Goal: Transaction & Acquisition: Download file/media

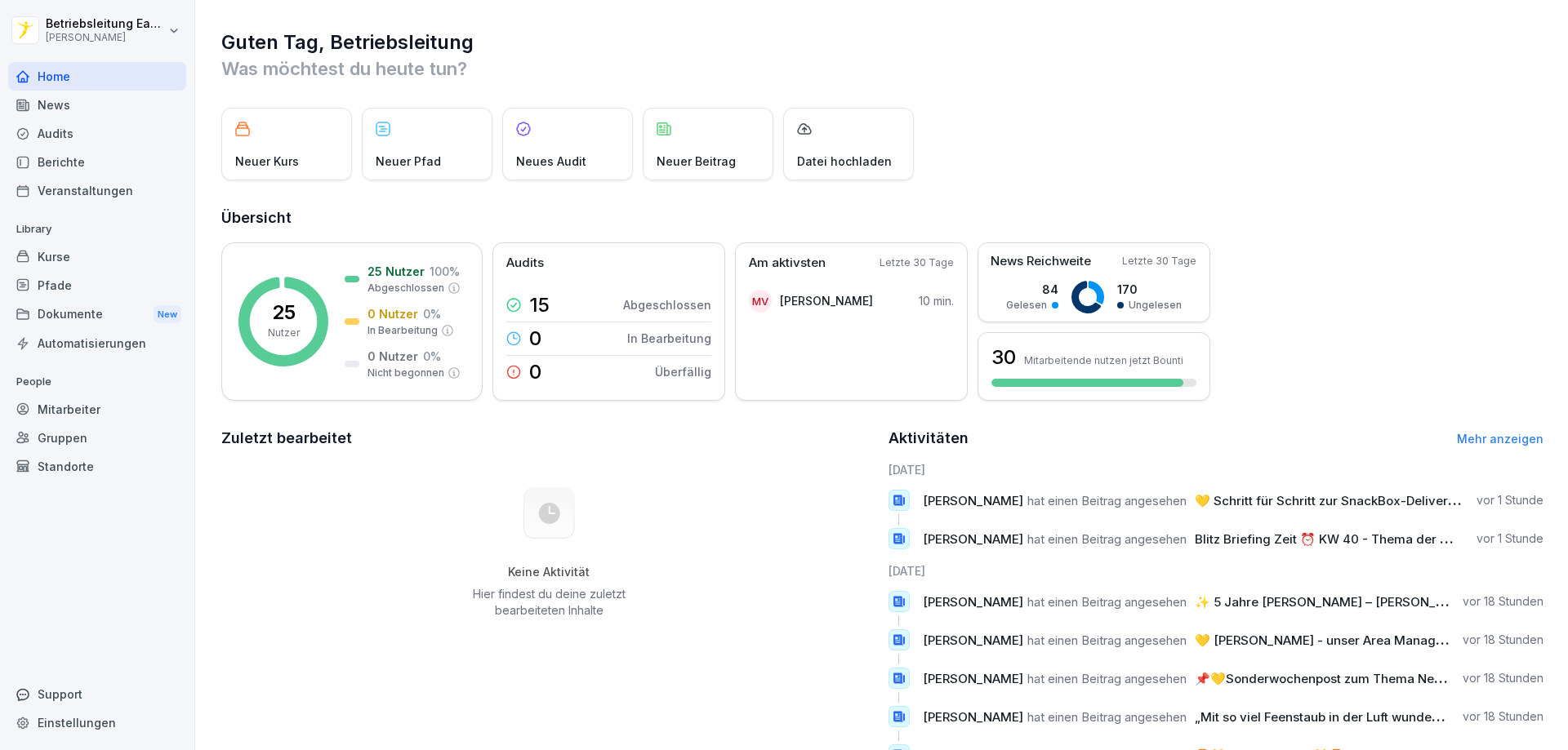
click at [56, 113] on div "News" at bounding box center [96, 105] width 178 height 29
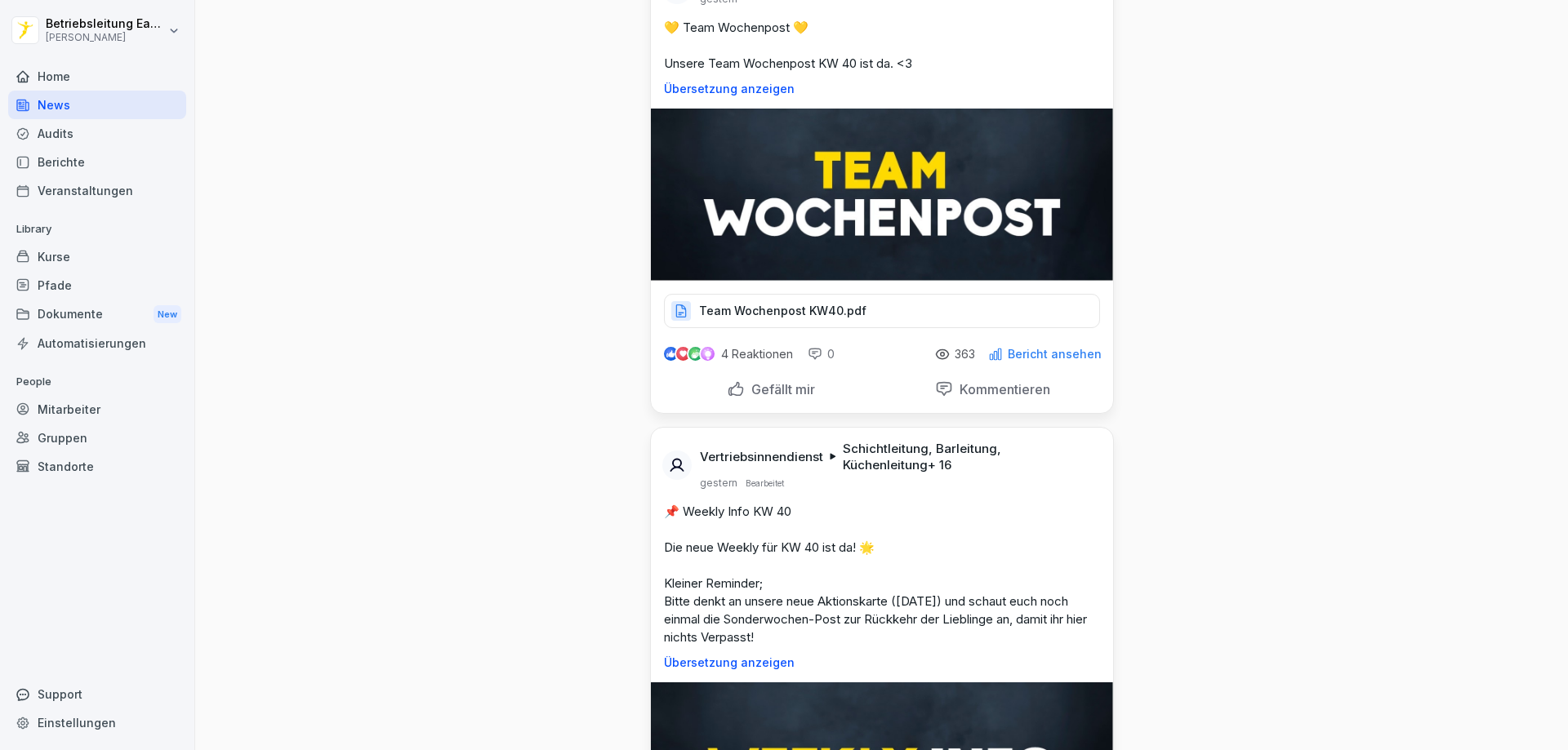
scroll to position [653, 0]
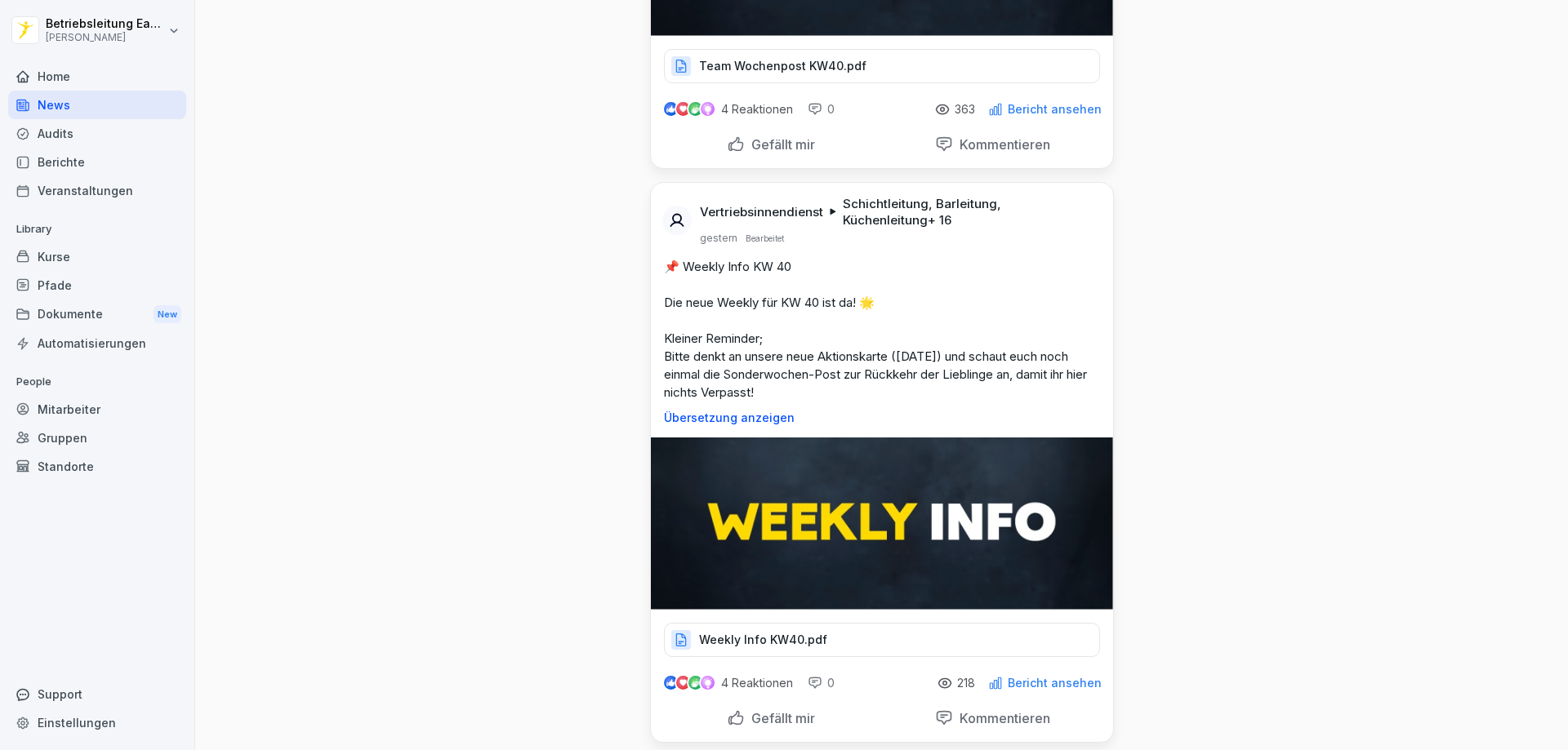
click at [68, 305] on div "Dokumente New" at bounding box center [96, 315] width 178 height 30
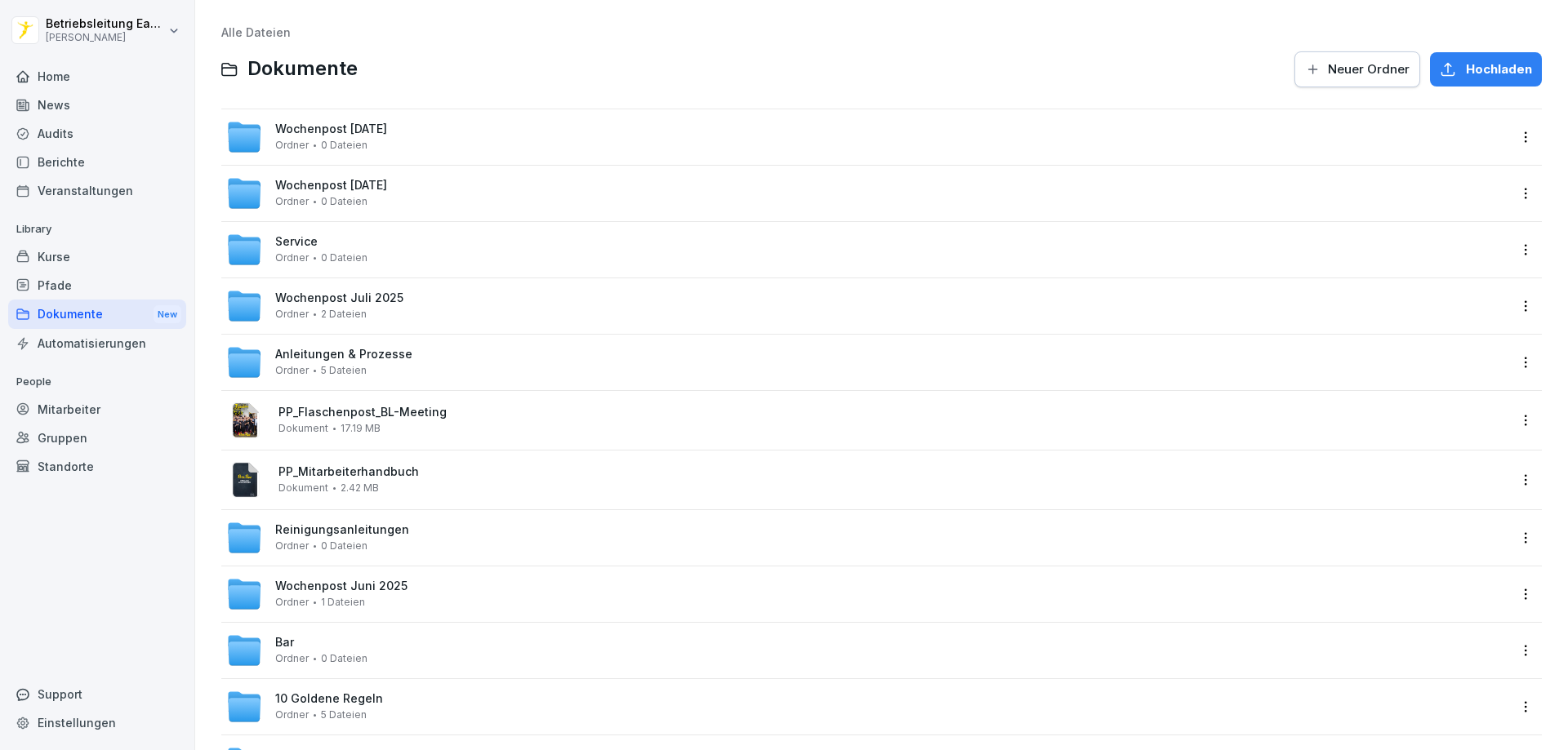
click at [387, 146] on div "Wochenpost [DATE] Ordner 0 Dateien" at bounding box center [330, 136] width 112 height 29
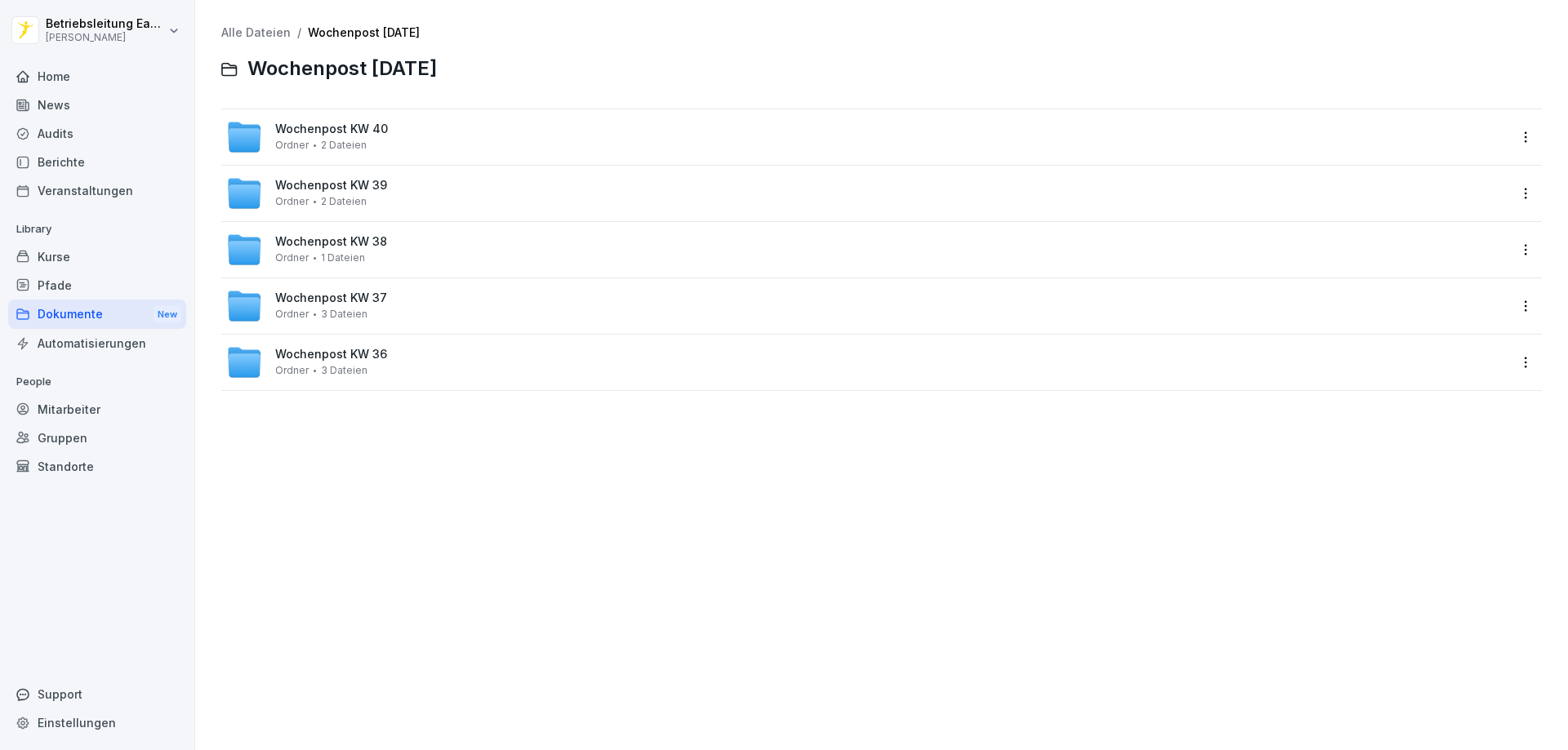
click at [270, 32] on link "Alle Dateien" at bounding box center [256, 32] width 69 height 14
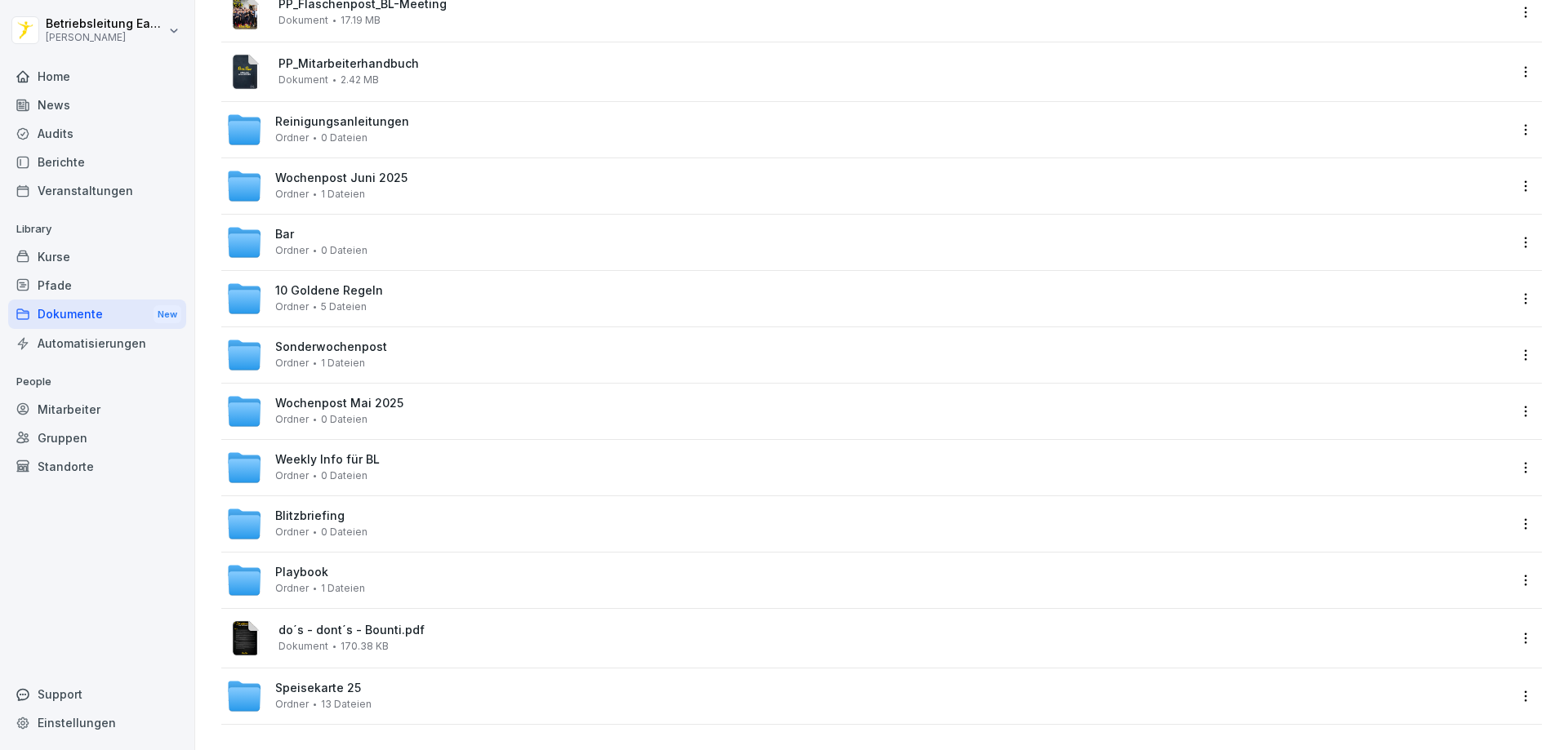
scroll to position [421, 0]
click at [321, 469] on span "0 Dateien" at bounding box center [344, 474] width 47 height 11
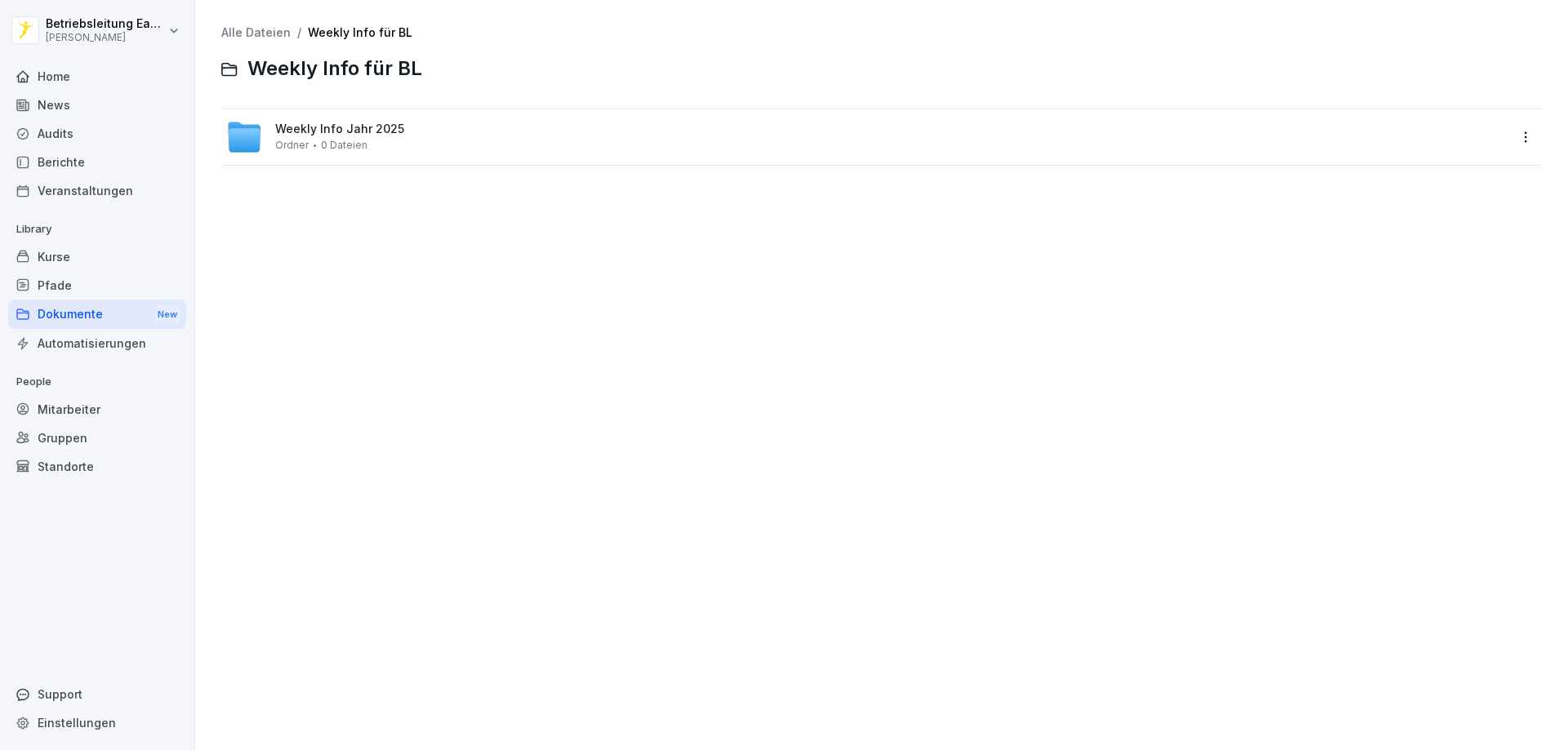
click at [330, 147] on span "0 Dateien" at bounding box center [344, 145] width 47 height 11
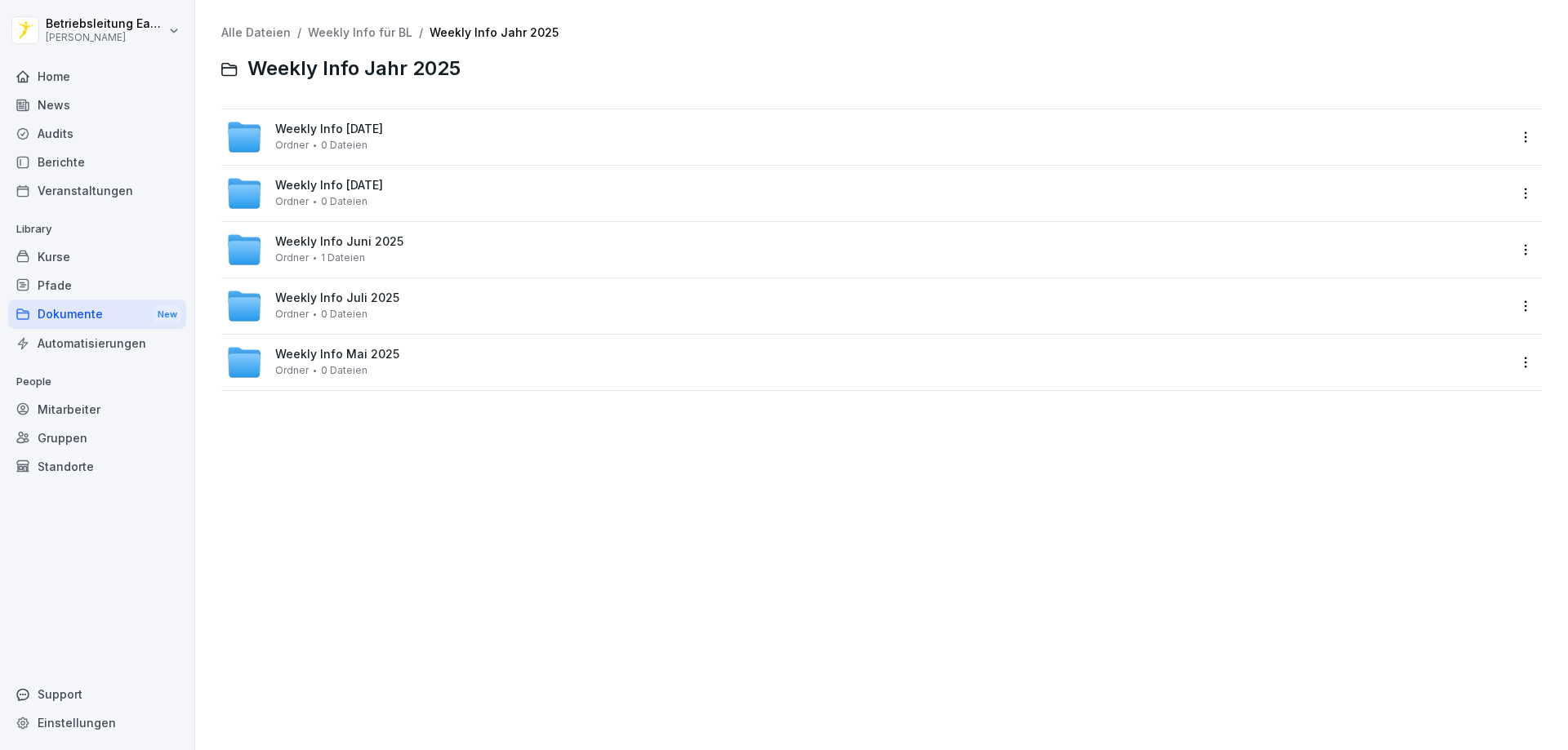
click at [326, 140] on span "0 Dateien" at bounding box center [344, 145] width 47 height 11
click at [316, 147] on div "Ordner 9 Dateien" at bounding box center [321, 145] width 92 height 11
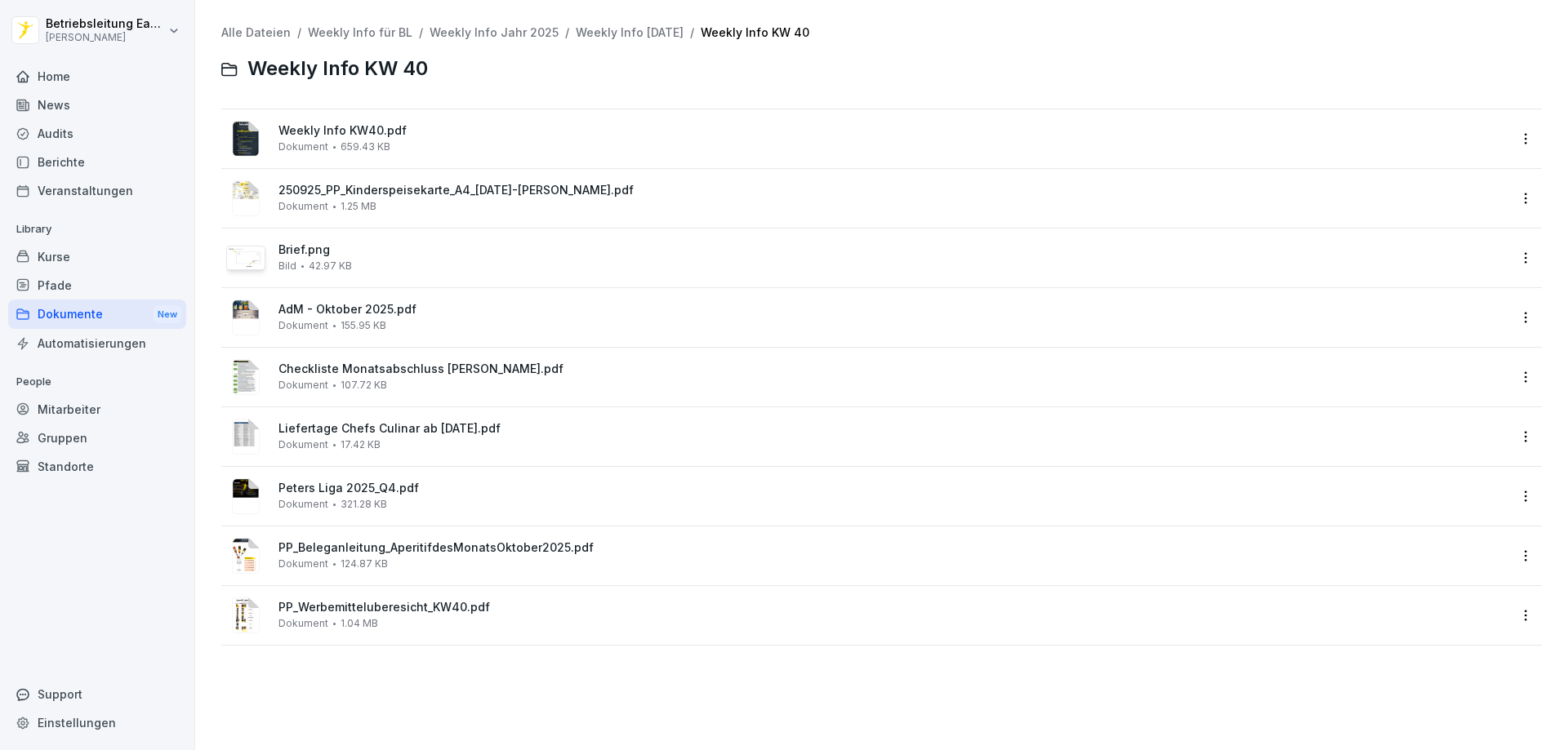
drag, startPoint x: 363, startPoint y: 137, endPoint x: 333, endPoint y: 130, distance: 30.8
click at [333, 130] on span "Weekly Info KW40.pdf" at bounding box center [892, 131] width 1229 height 14
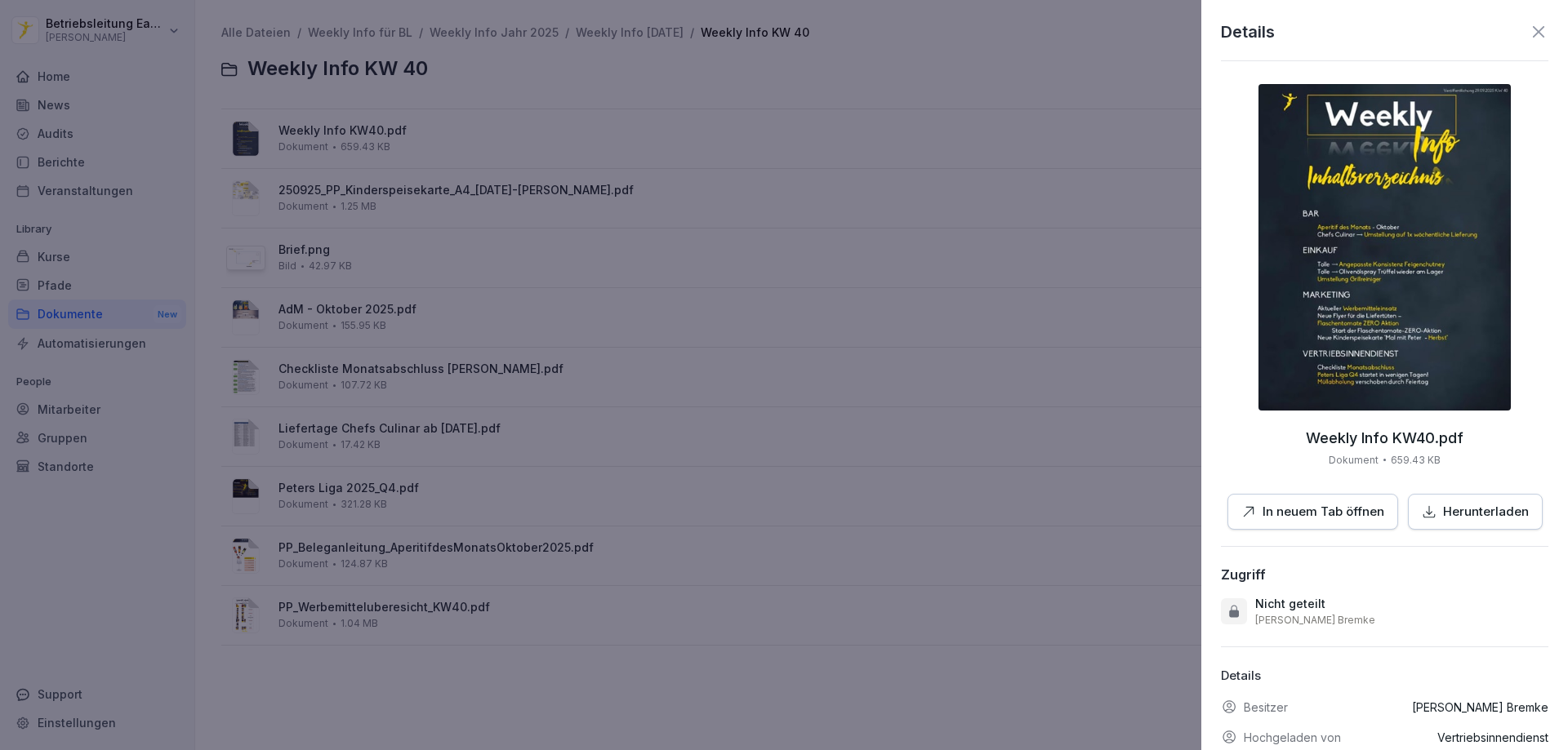
click at [1450, 507] on p "Herunterladen" at bounding box center [1486, 512] width 86 height 19
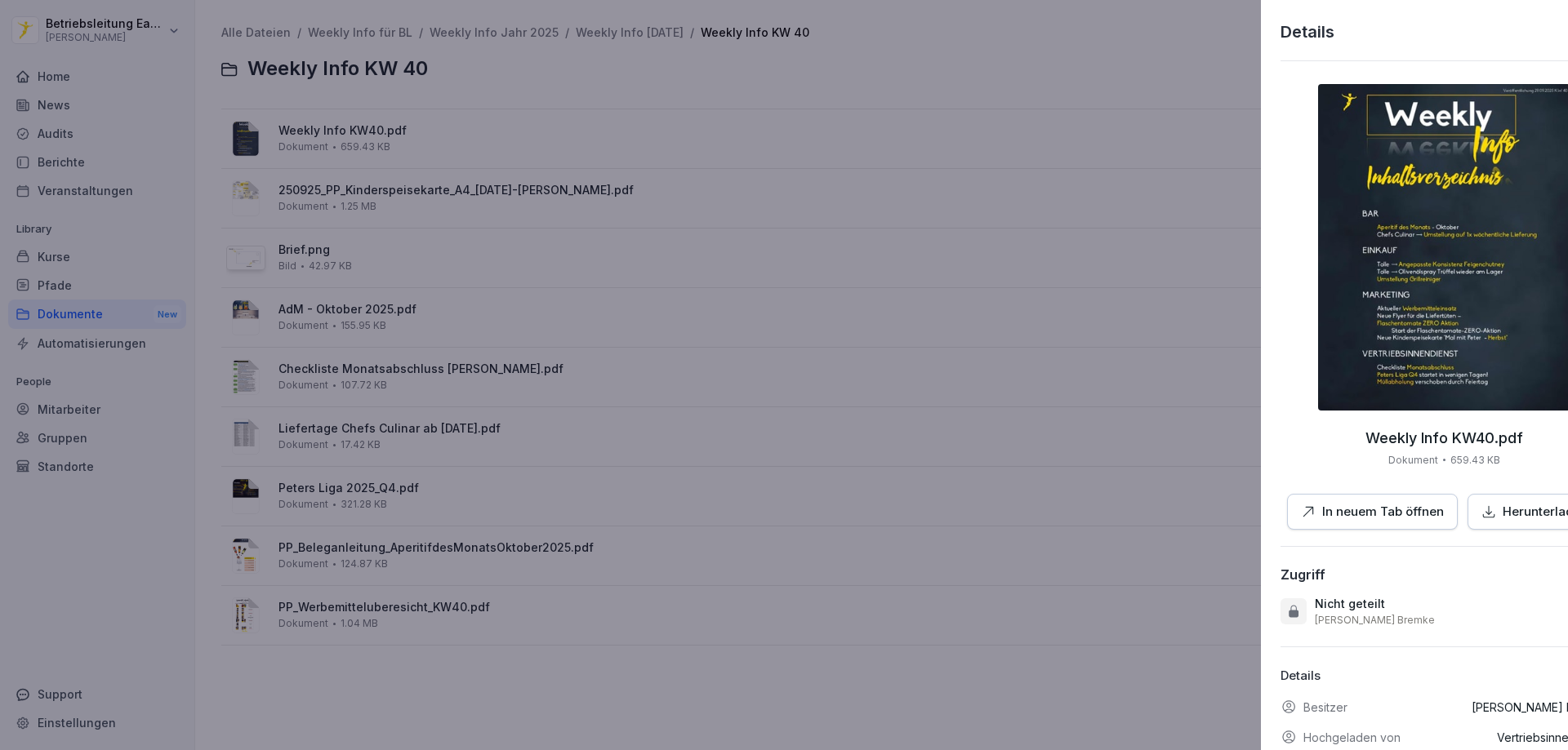
click at [534, 120] on div at bounding box center [784, 375] width 1568 height 750
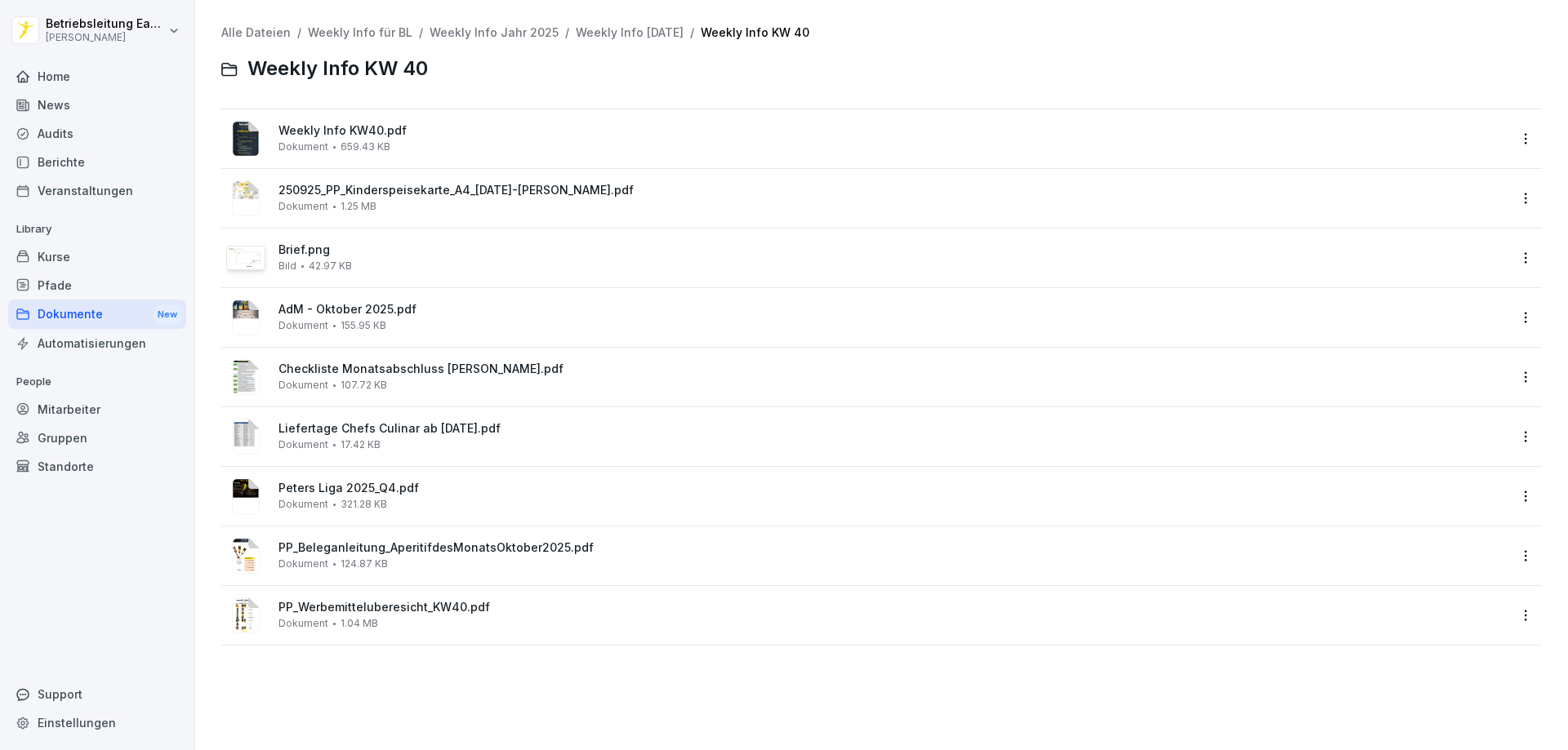
click at [410, 382] on div "Checkliste Monatsabschluss [PERSON_NAME].pdf Dokument 107.72 KB" at bounding box center [892, 376] width 1229 height 29
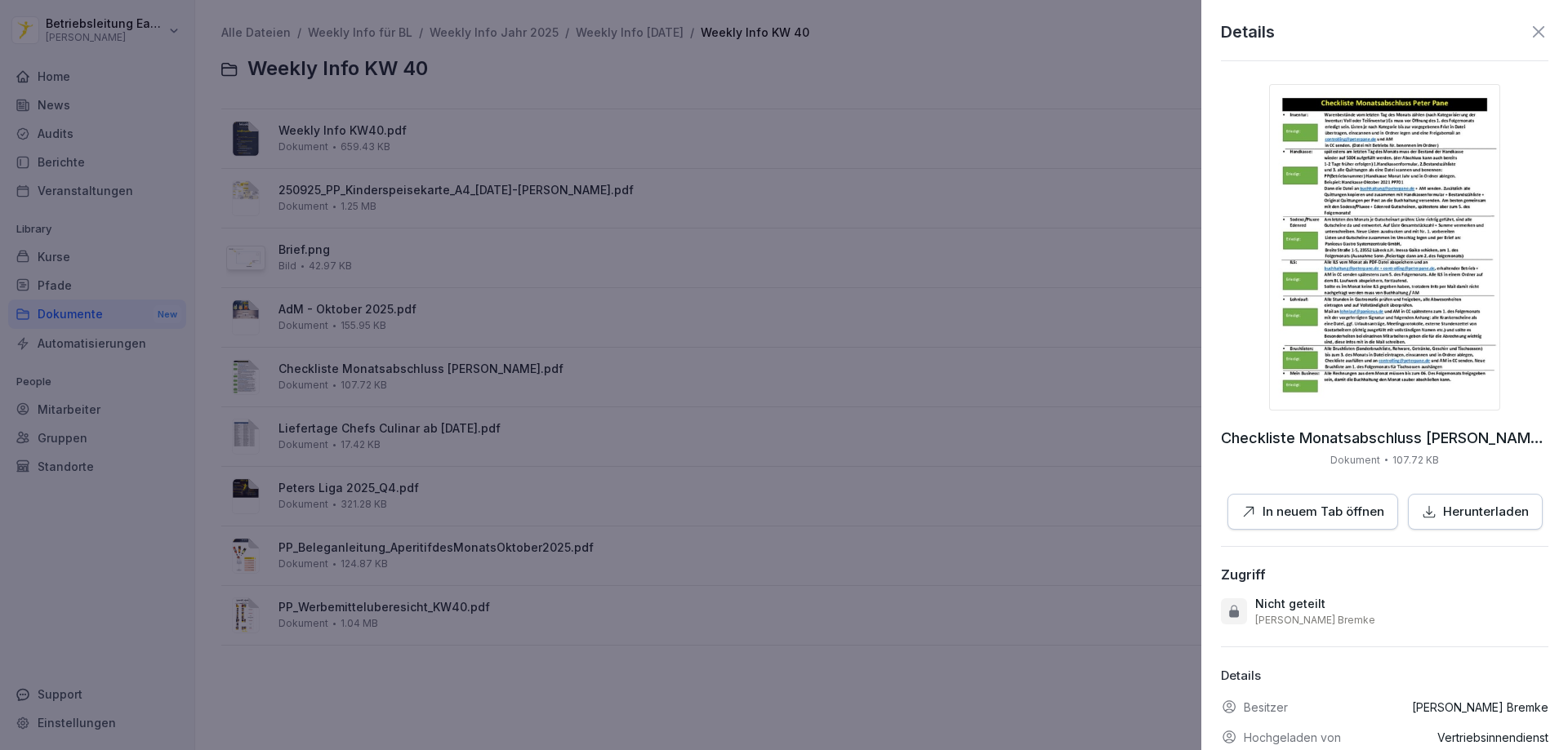
click at [1471, 512] on p "Herunterladen" at bounding box center [1486, 512] width 86 height 19
click at [622, 23] on div at bounding box center [784, 375] width 1568 height 750
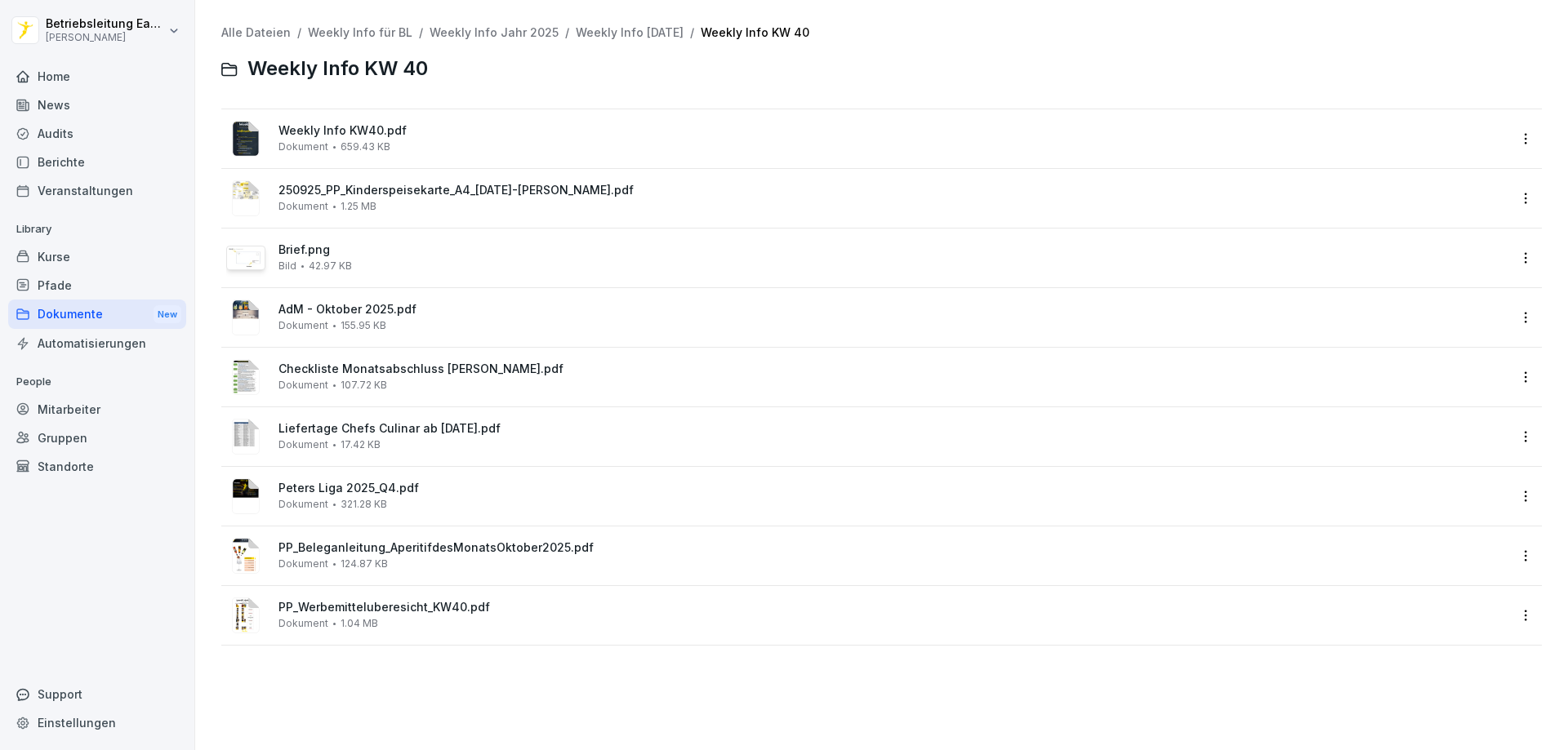
click at [622, 32] on link "Weekly Info [DATE]" at bounding box center [630, 32] width 108 height 14
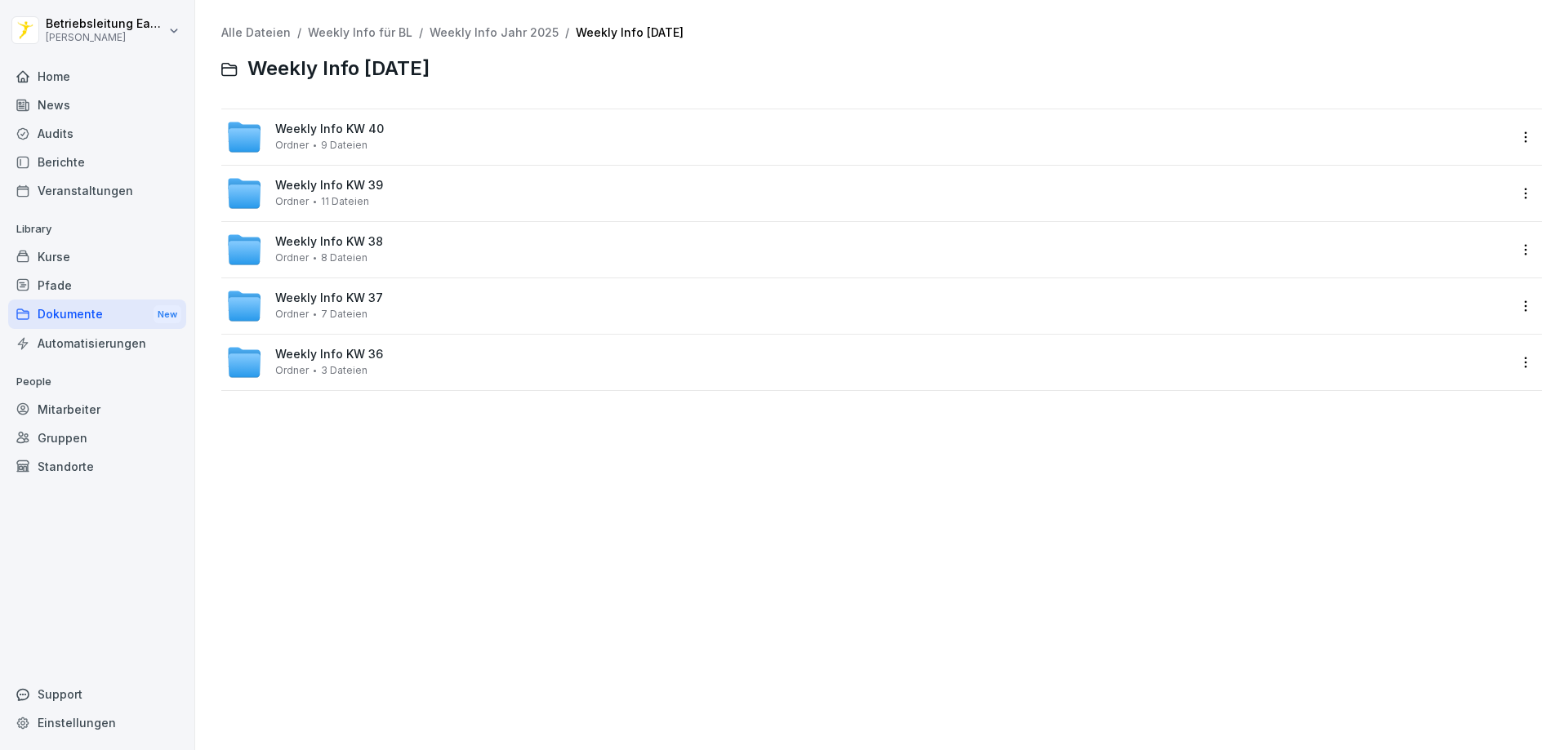
click at [327, 190] on span "Weekly Info KW 39" at bounding box center [329, 186] width 108 height 14
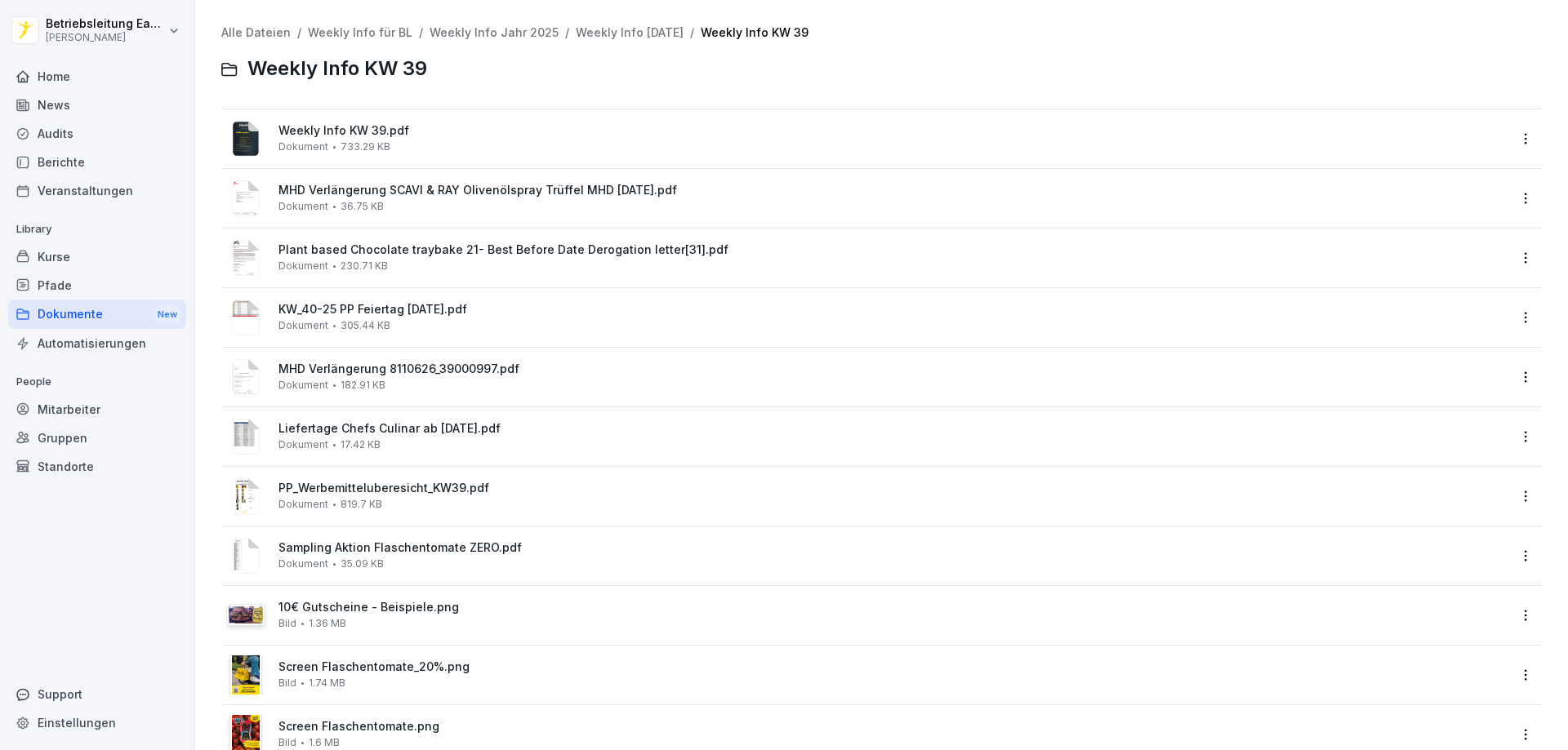
click at [356, 142] on span "733.29 KB" at bounding box center [365, 147] width 49 height 11
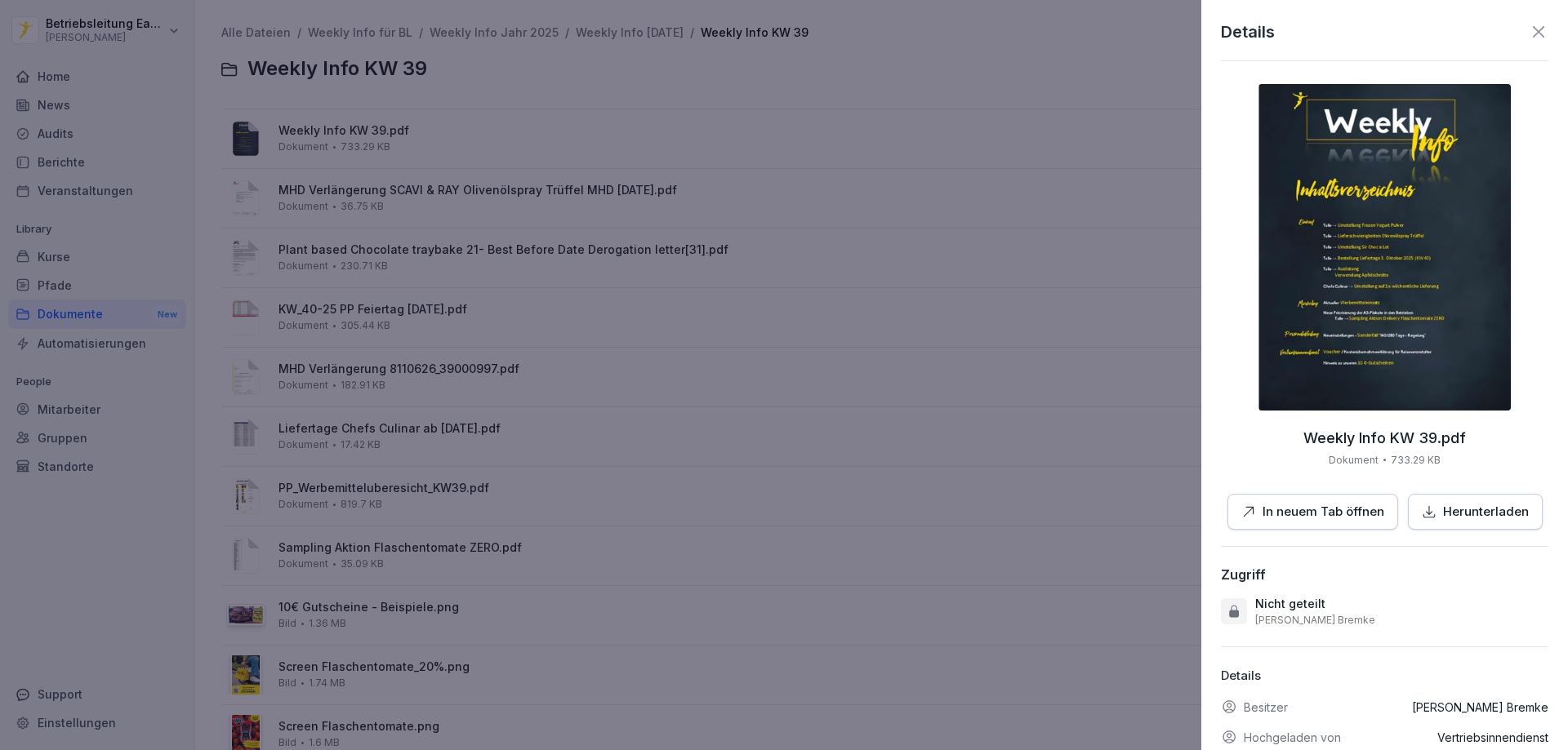
click at [1492, 507] on p "Herunterladen" at bounding box center [1486, 512] width 86 height 19
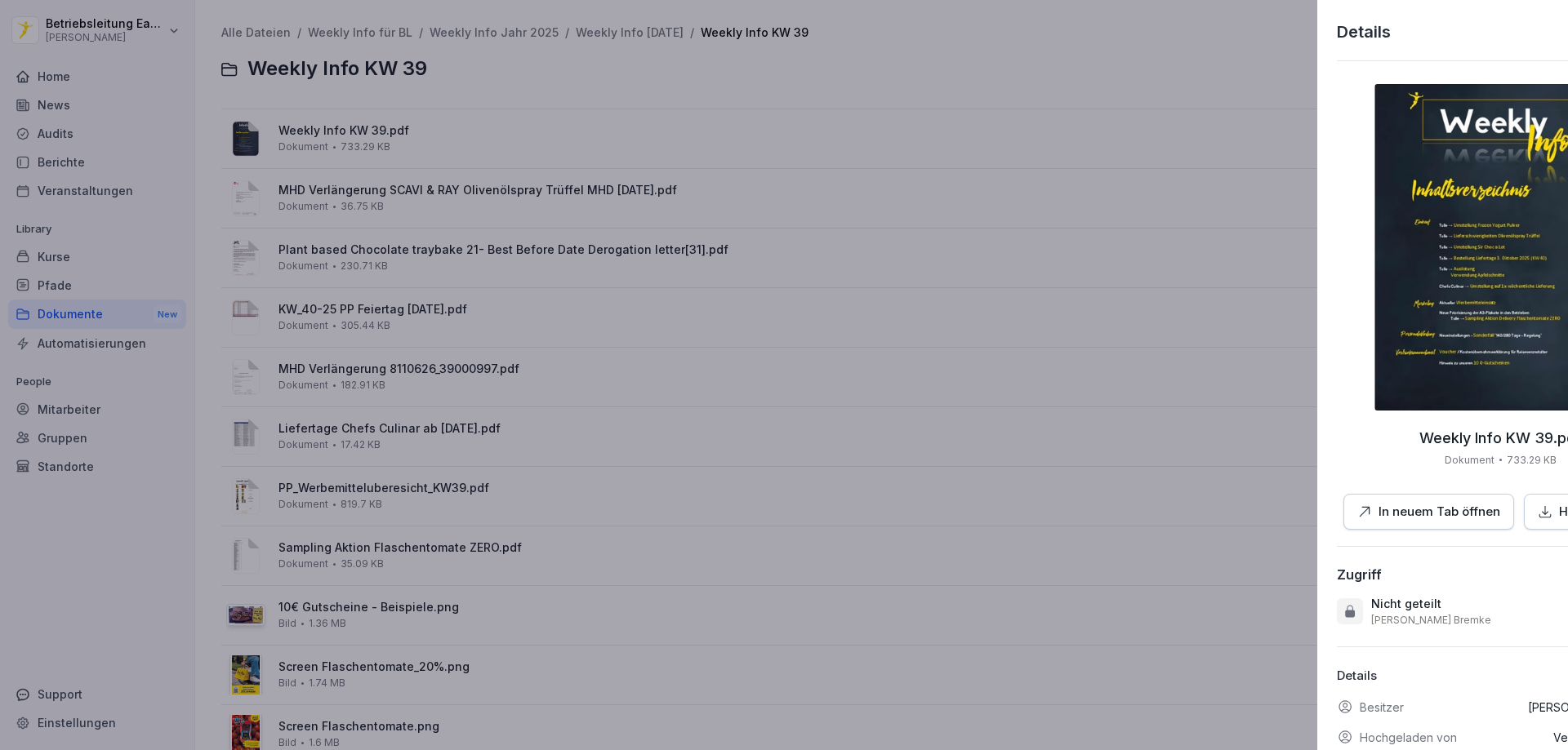
click at [845, 94] on div at bounding box center [784, 375] width 1568 height 750
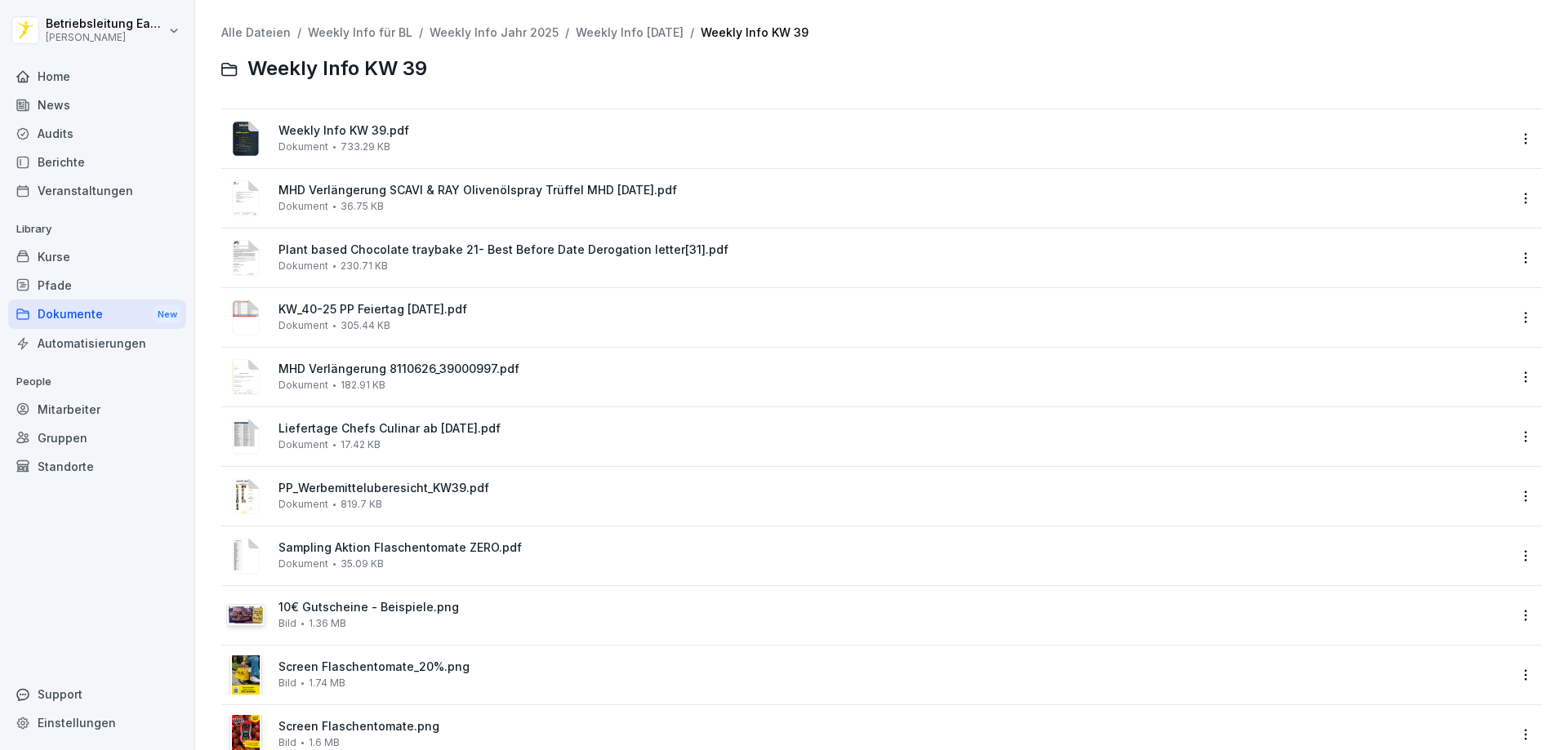
click at [678, 36] on link "Weekly Info [DATE]" at bounding box center [630, 32] width 108 height 14
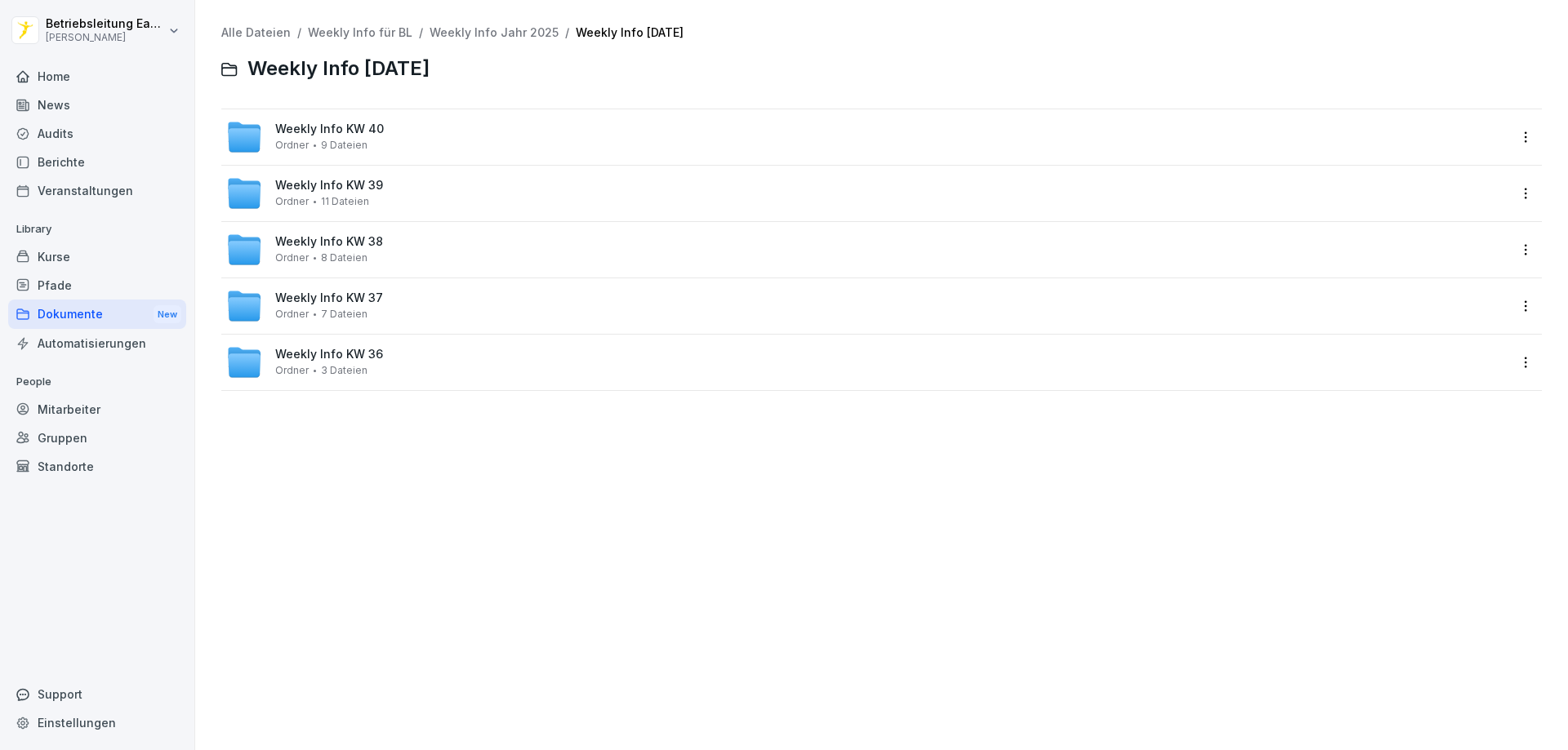
click at [364, 247] on span "Weekly Info KW 38" at bounding box center [329, 242] width 108 height 14
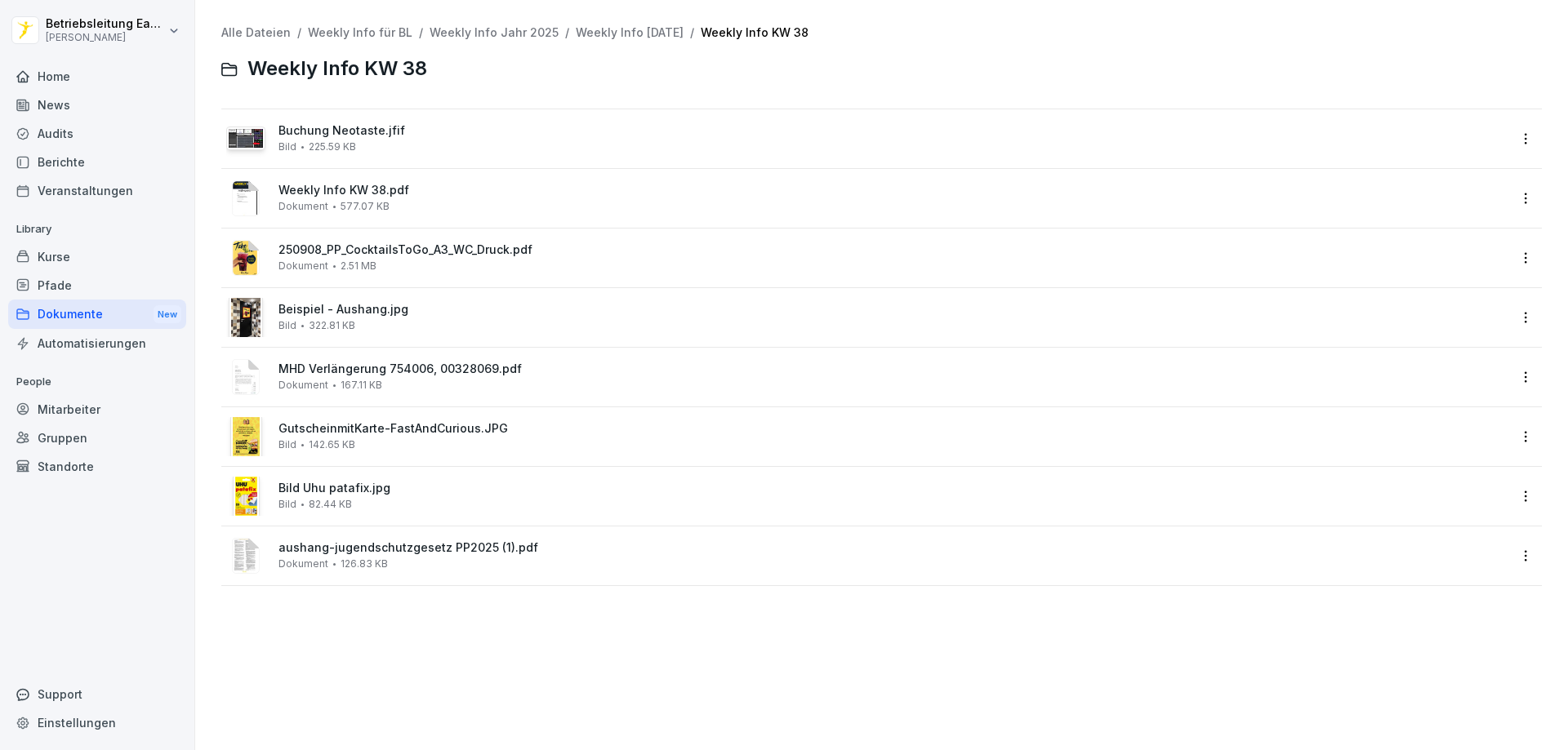
click at [343, 217] on div "Weekly Info KW 38.pdf Dokument 577.07 KB" at bounding box center [866, 198] width 1281 height 39
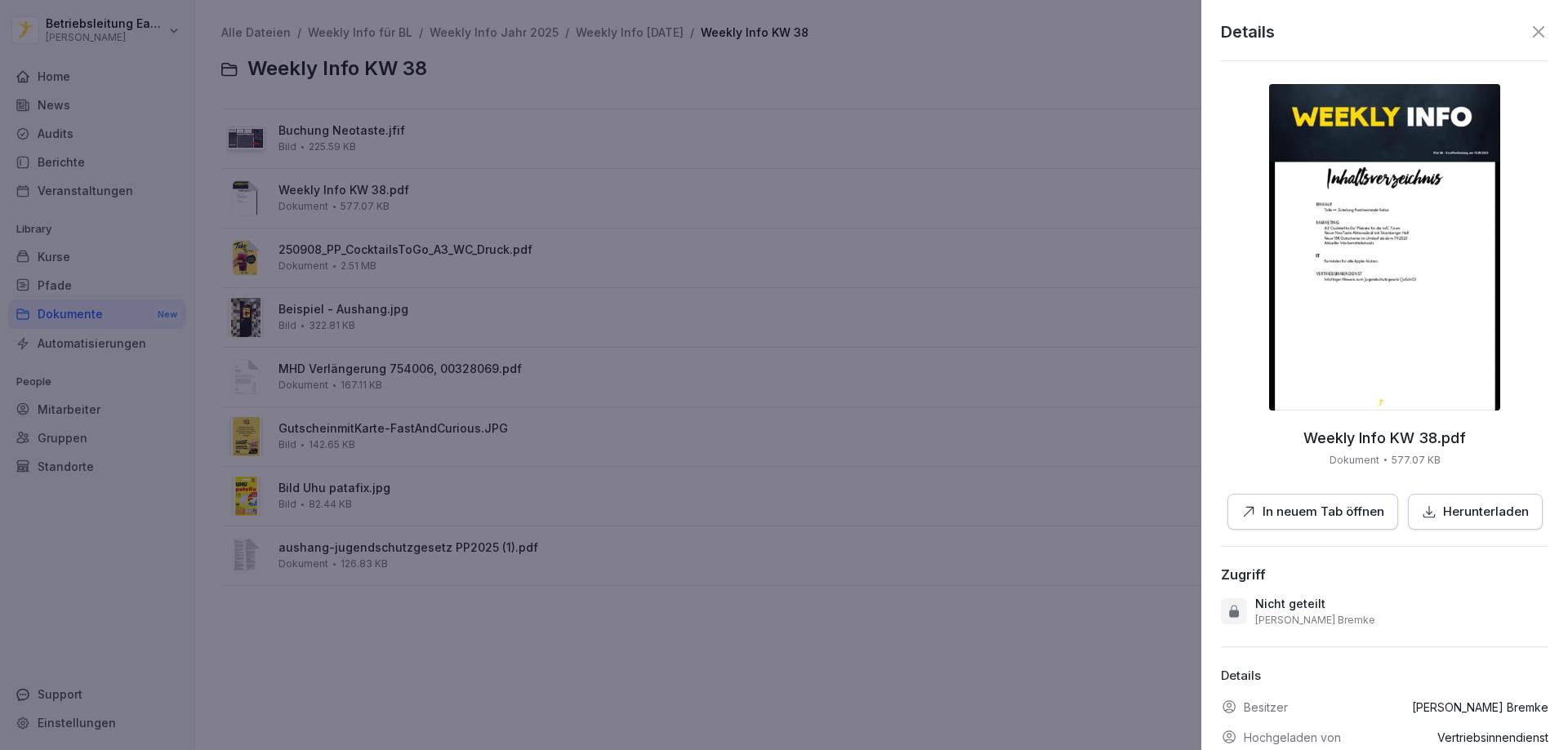
click at [1508, 511] on p "Herunterladen" at bounding box center [1486, 512] width 86 height 19
click at [792, 277] on div at bounding box center [784, 375] width 1568 height 750
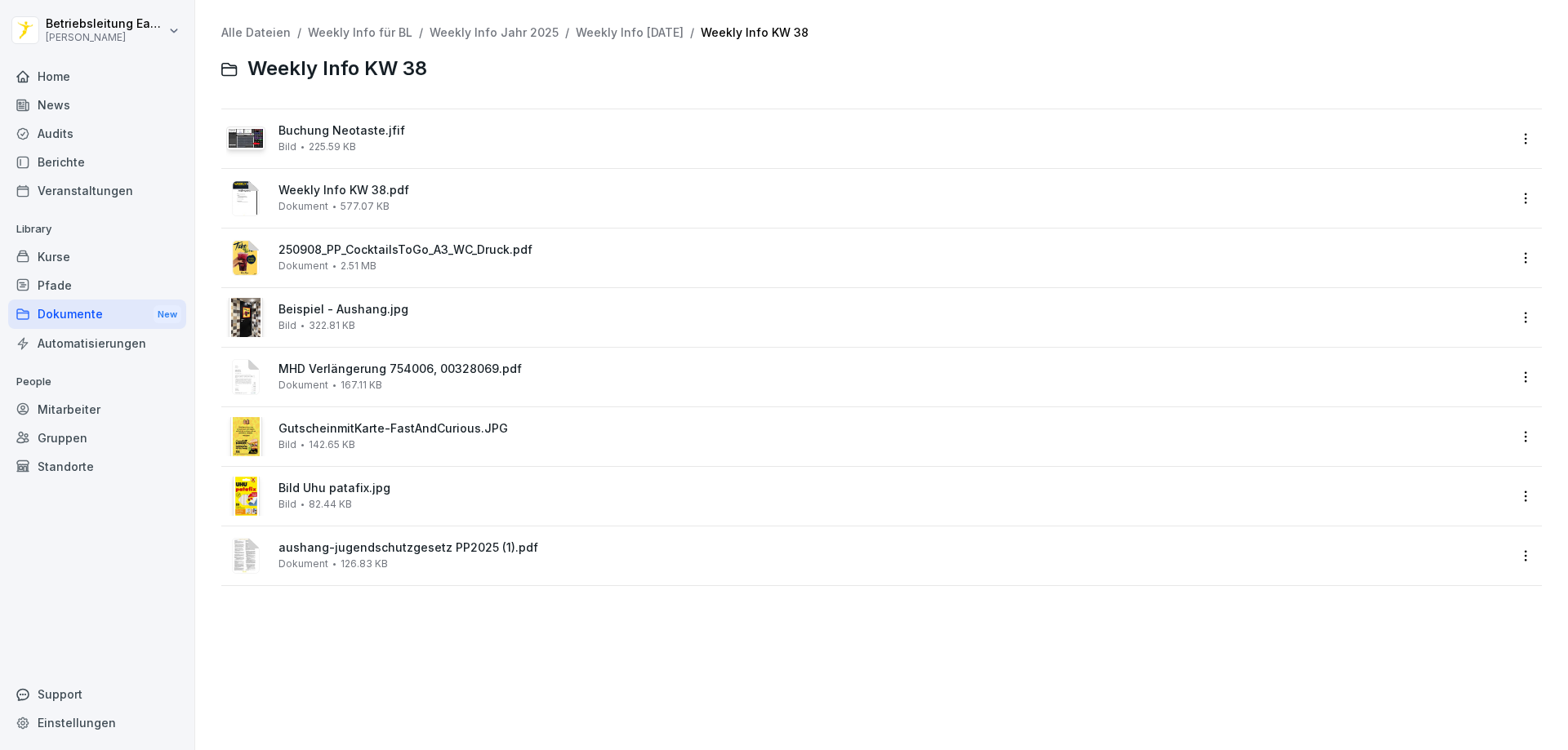
click at [683, 28] on link "Weekly Info [DATE]" at bounding box center [630, 32] width 108 height 14
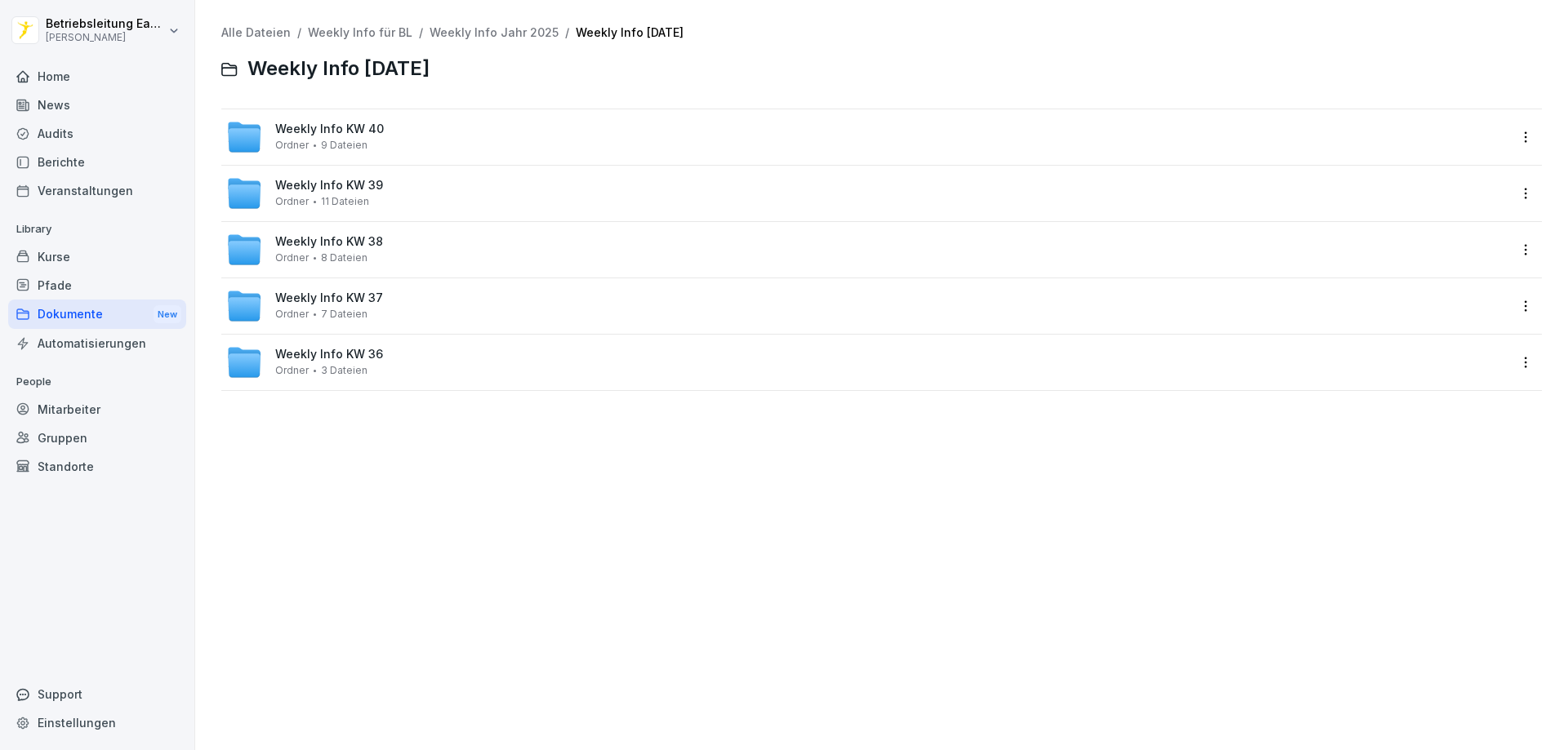
click at [325, 307] on div "Weekly Info KW 37 Ordner 7 Dateien" at bounding box center [329, 305] width 108 height 29
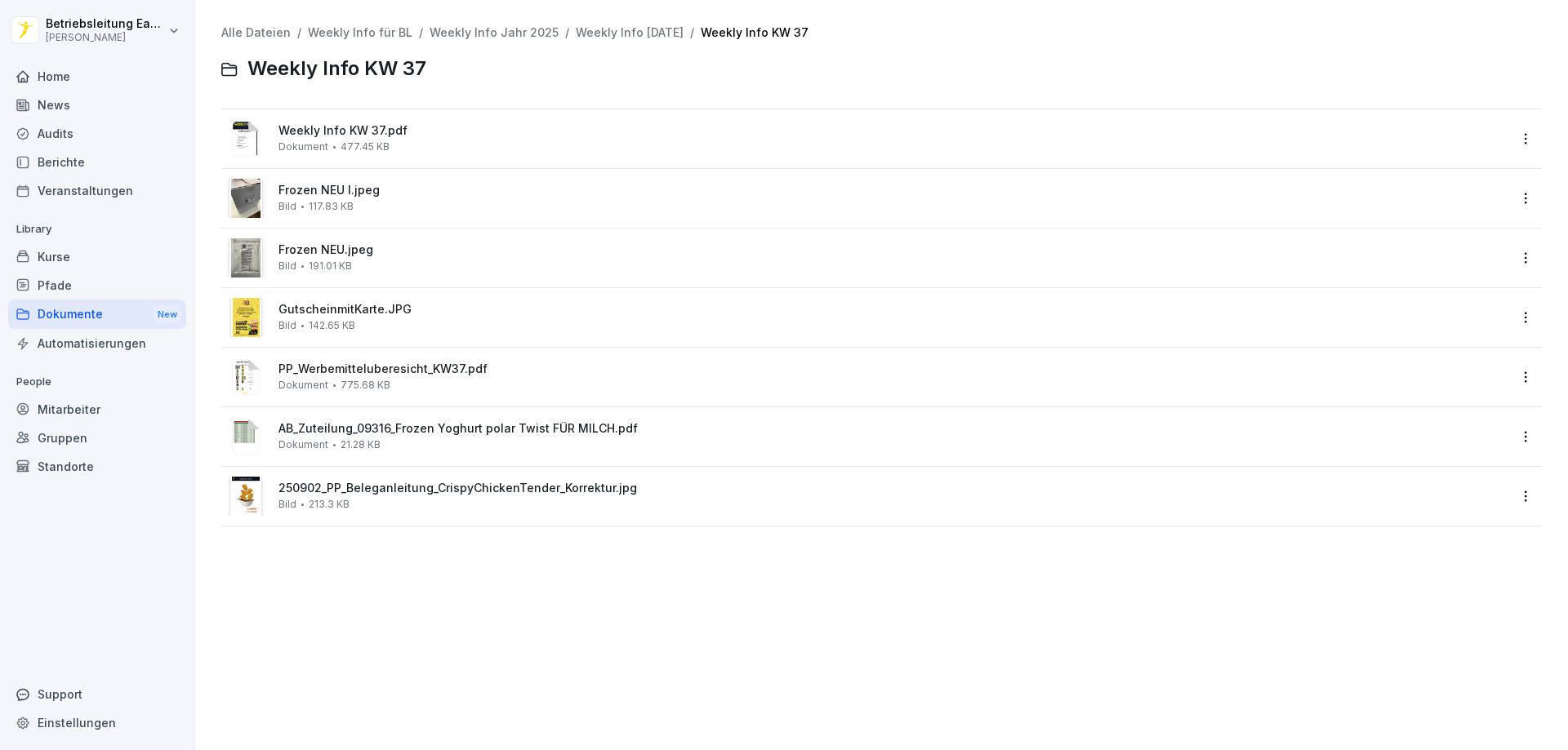
click at [346, 134] on span "Weekly Info KW 37.pdf" at bounding box center [892, 131] width 1229 height 14
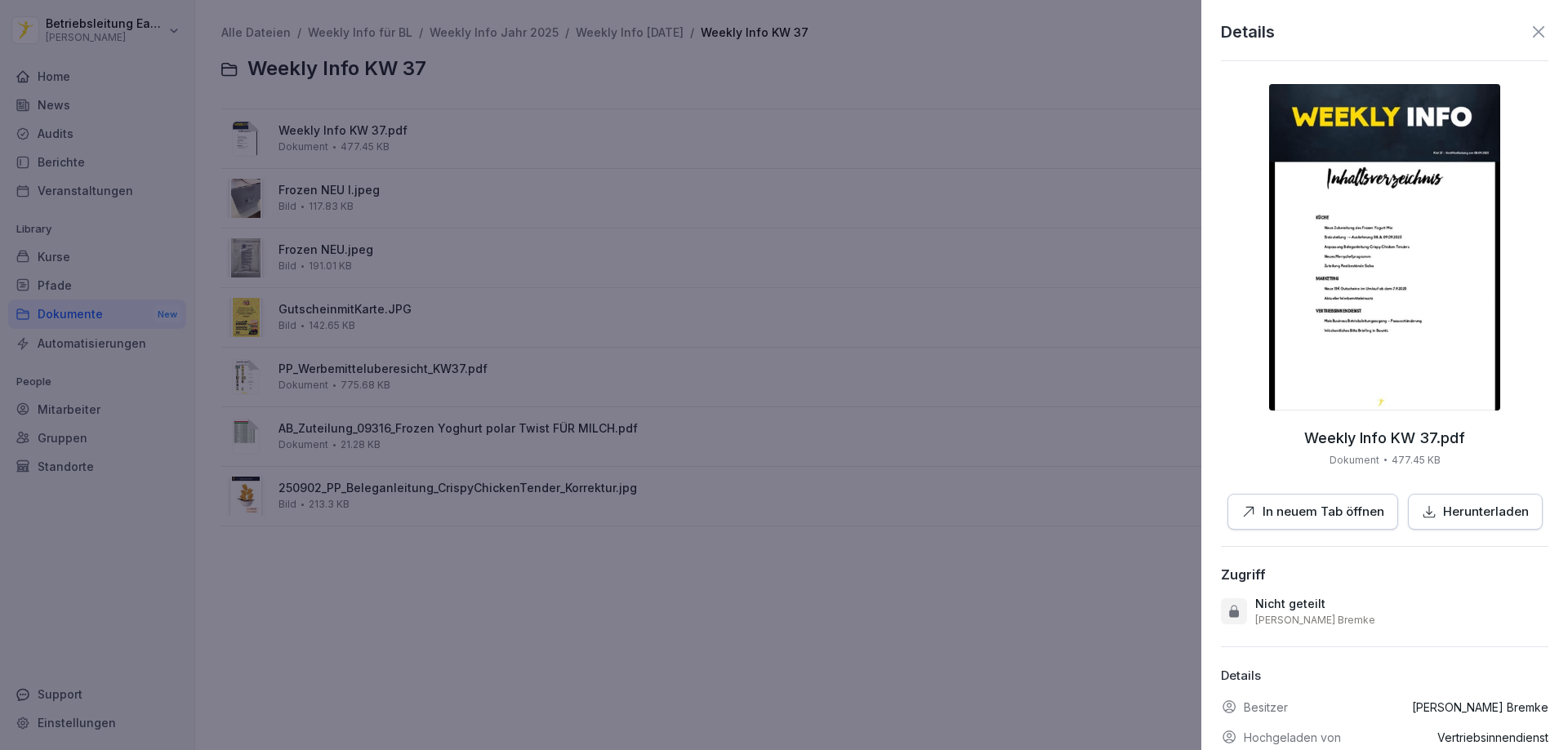
click at [1508, 512] on p "Herunterladen" at bounding box center [1486, 512] width 86 height 19
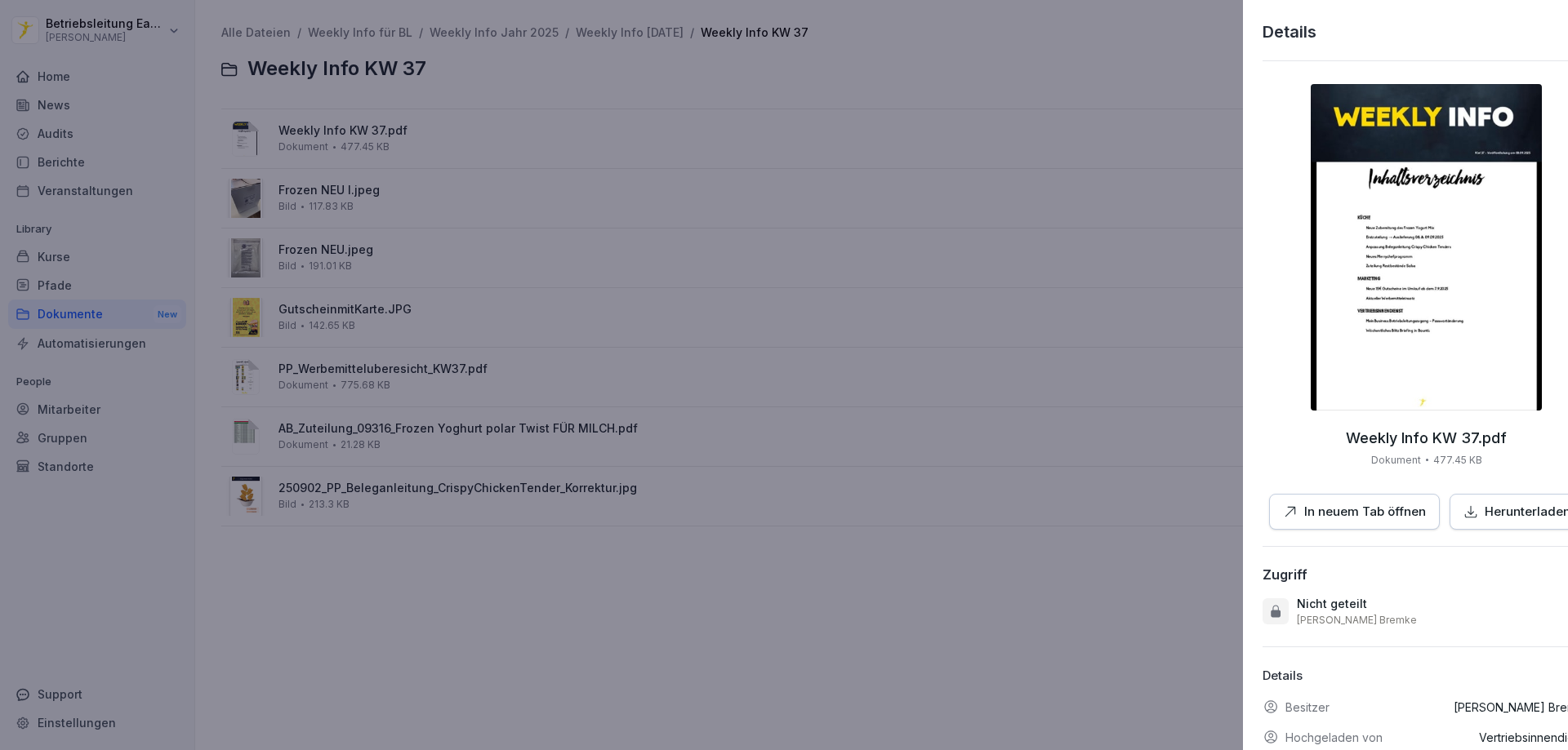
click at [802, 207] on div at bounding box center [784, 375] width 1568 height 750
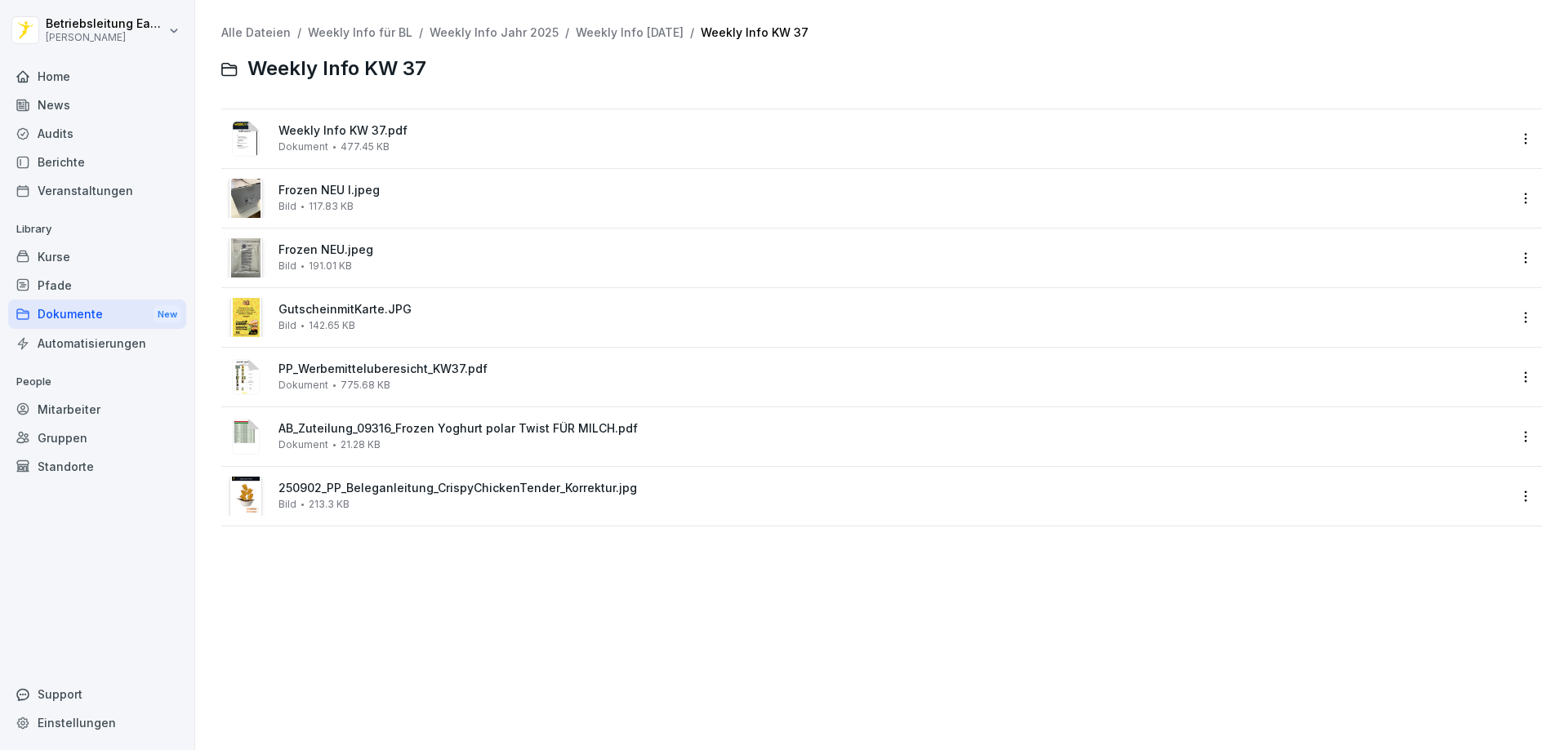
click at [501, 29] on link "Weekly Info Jahr 2025" at bounding box center [493, 32] width 129 height 14
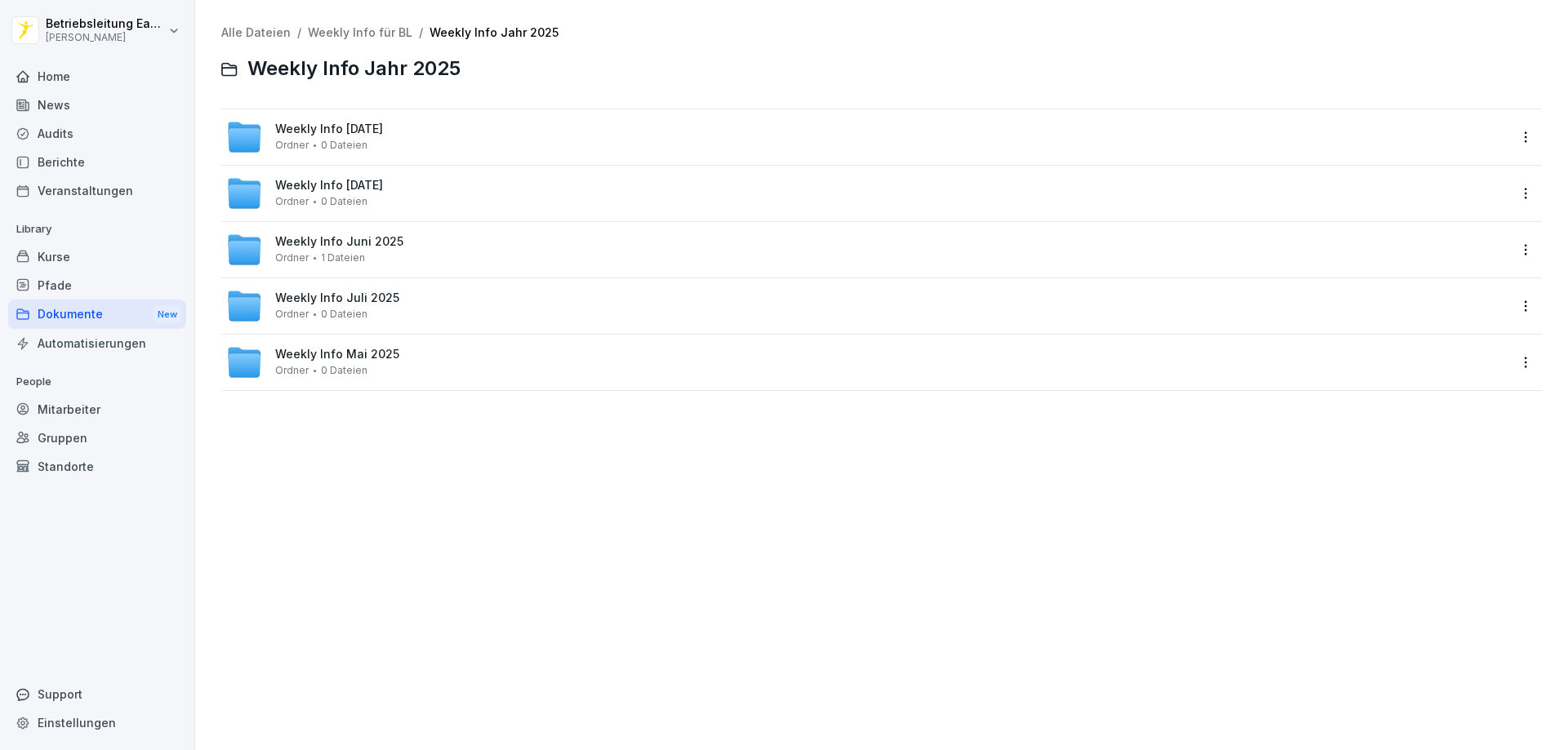
click at [376, 33] on link "Weekly Info für BL" at bounding box center [360, 32] width 105 height 14
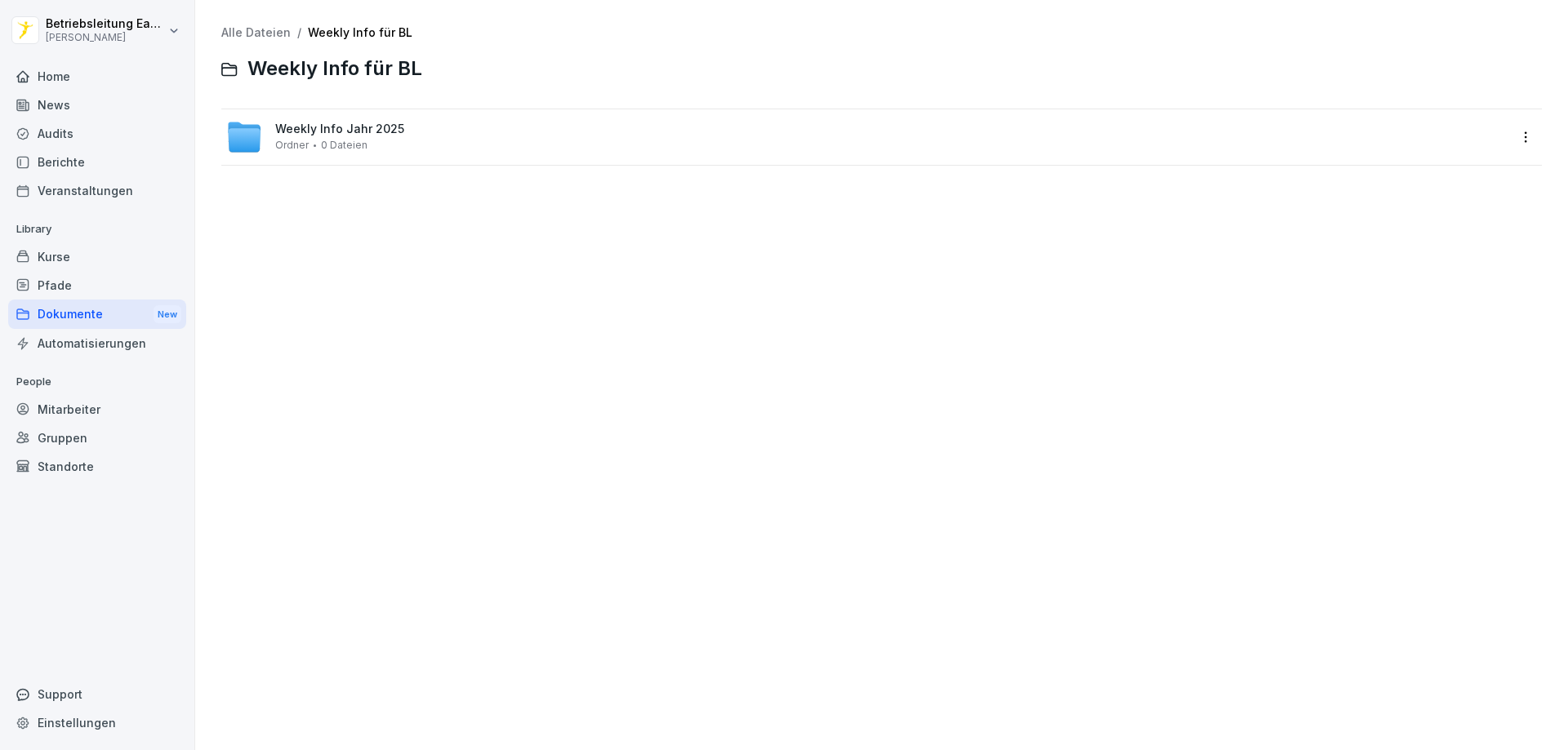
click at [241, 34] on link "Alle Dateien" at bounding box center [256, 32] width 69 height 14
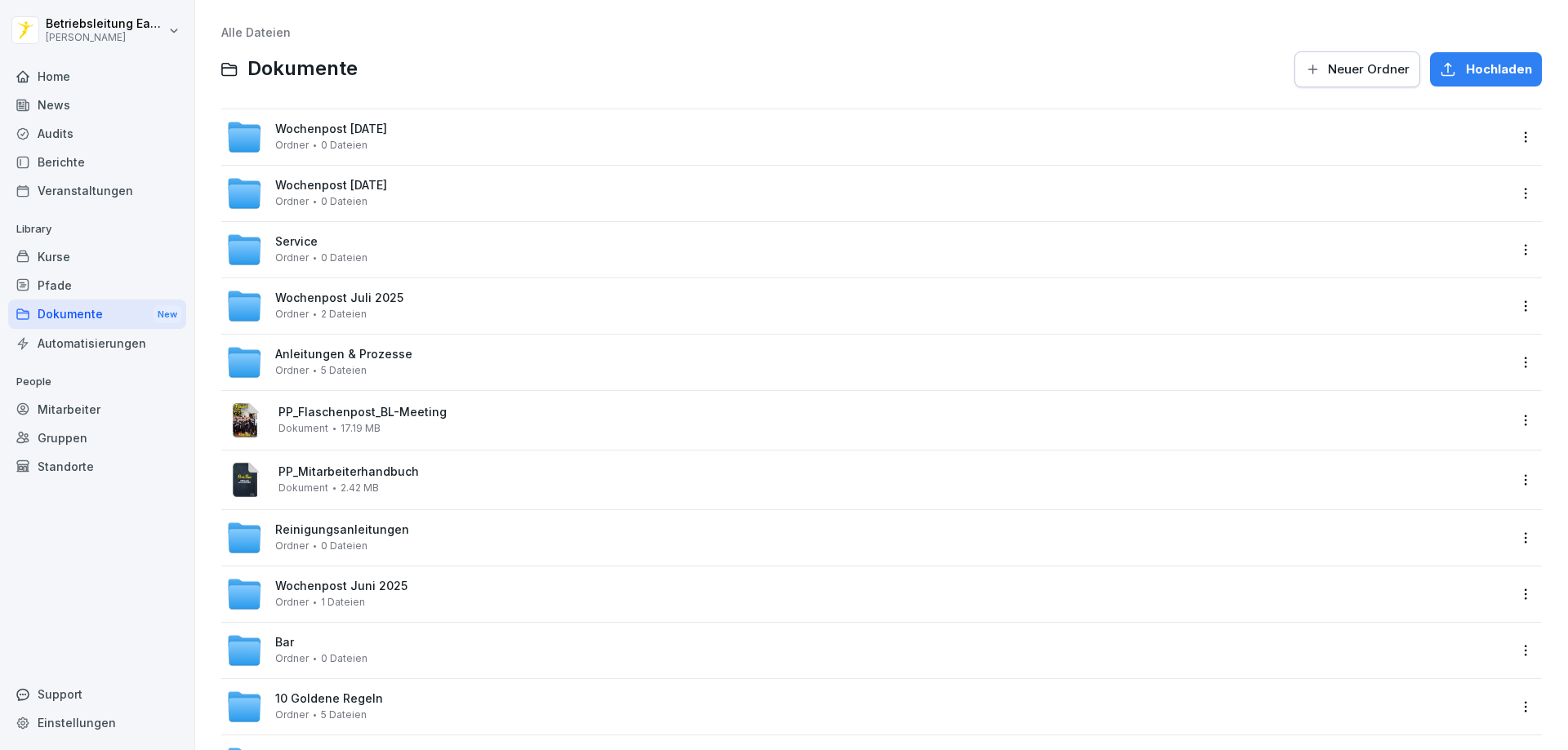
click at [340, 146] on span "0 Dateien" at bounding box center [344, 145] width 47 height 11
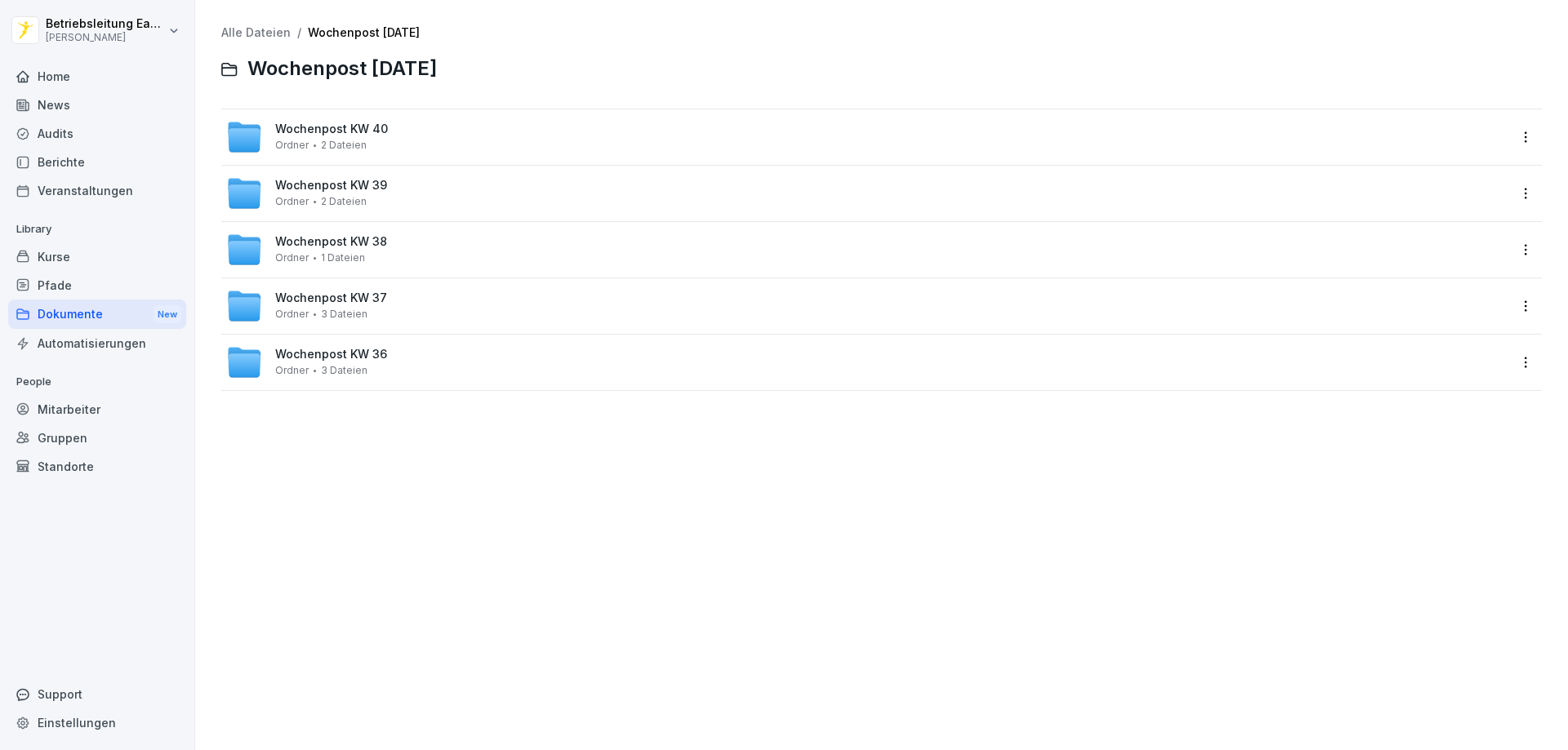
click at [323, 137] on div "Wochenpost KW 40 Ordner 2 Dateien" at bounding box center [331, 136] width 113 height 29
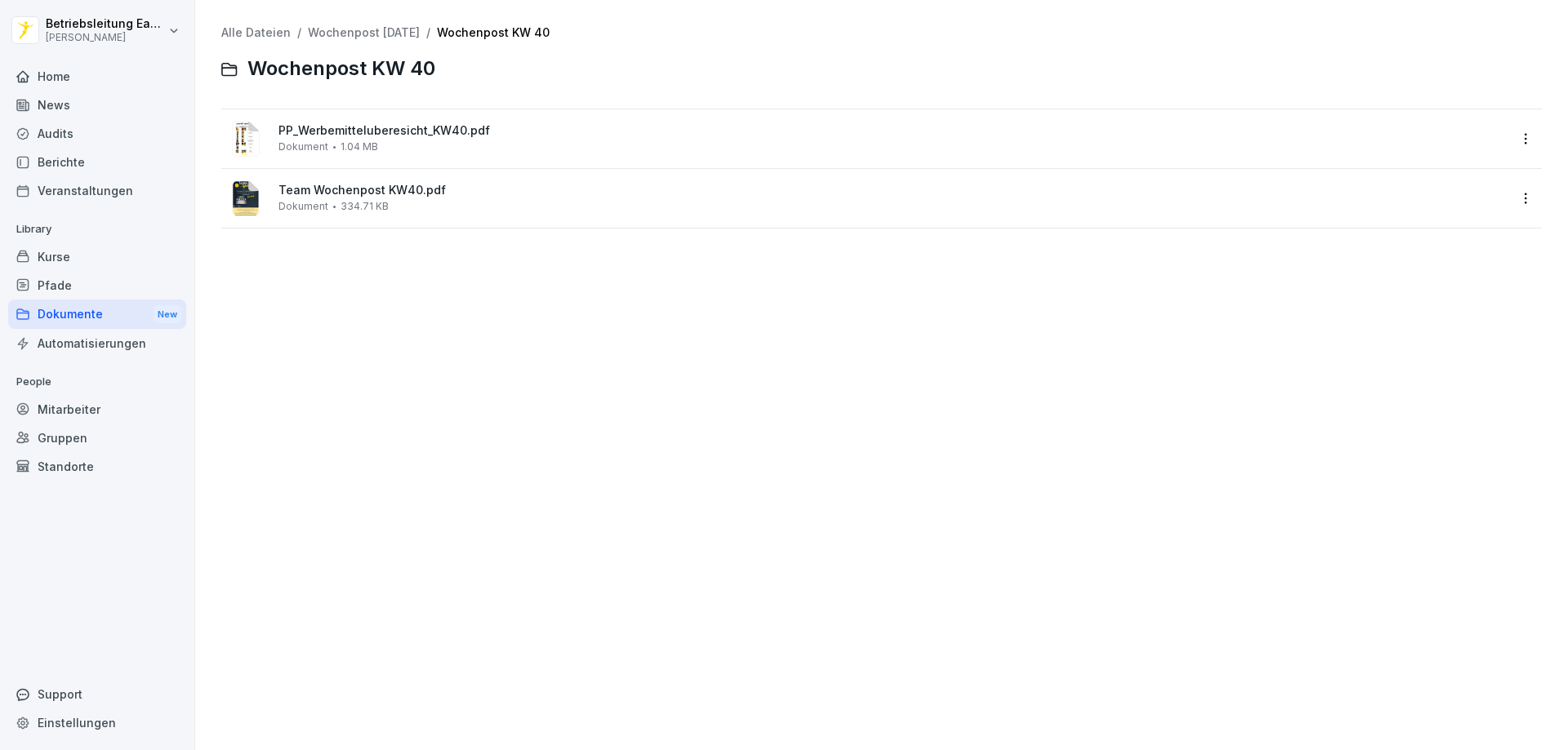
click at [413, 37] on link "Wochenpost [DATE]" at bounding box center [363, 32] width 112 height 14
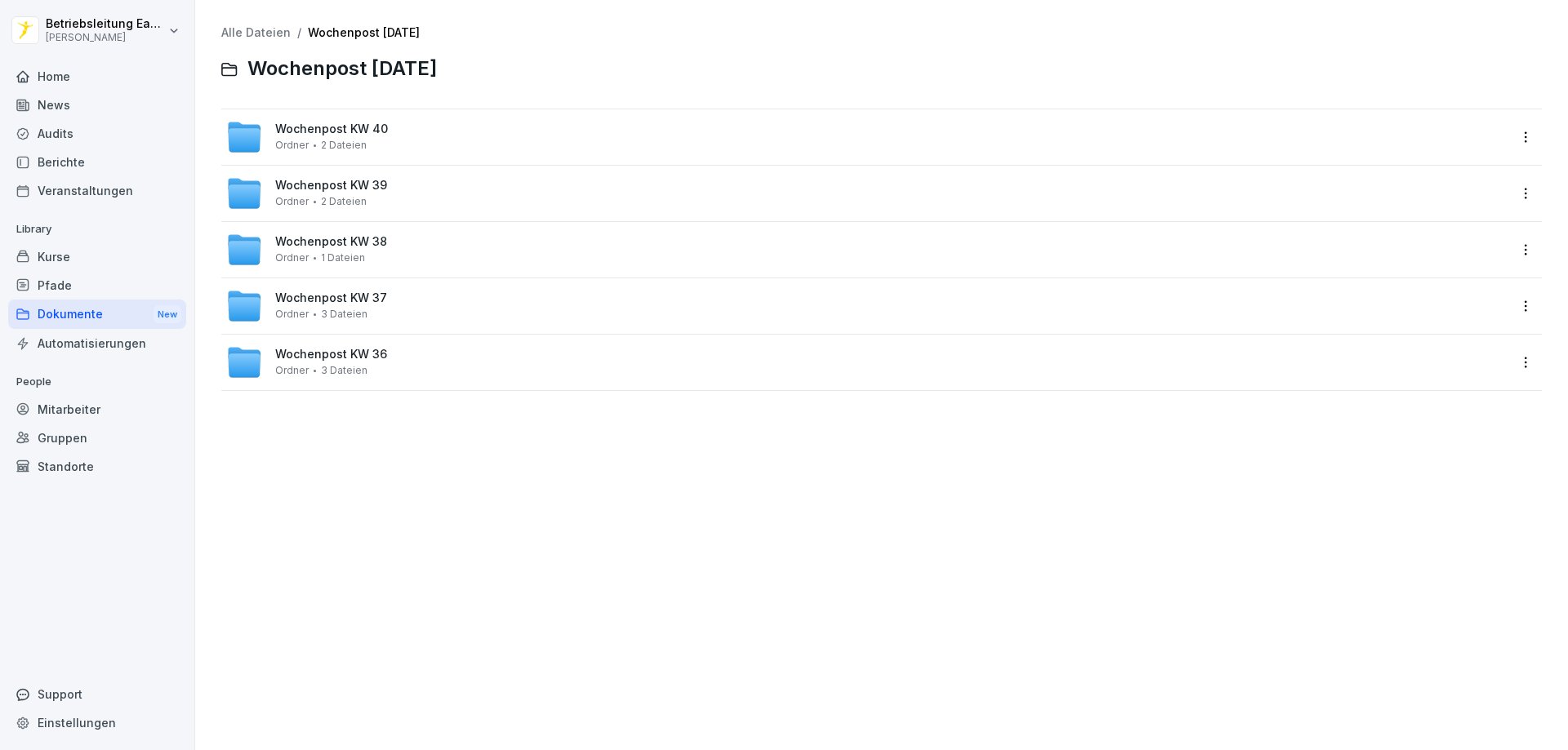
click at [362, 34] on link "Wochenpost [DATE]" at bounding box center [363, 32] width 112 height 14
click at [283, 32] on link "Alle Dateien" at bounding box center [256, 32] width 69 height 14
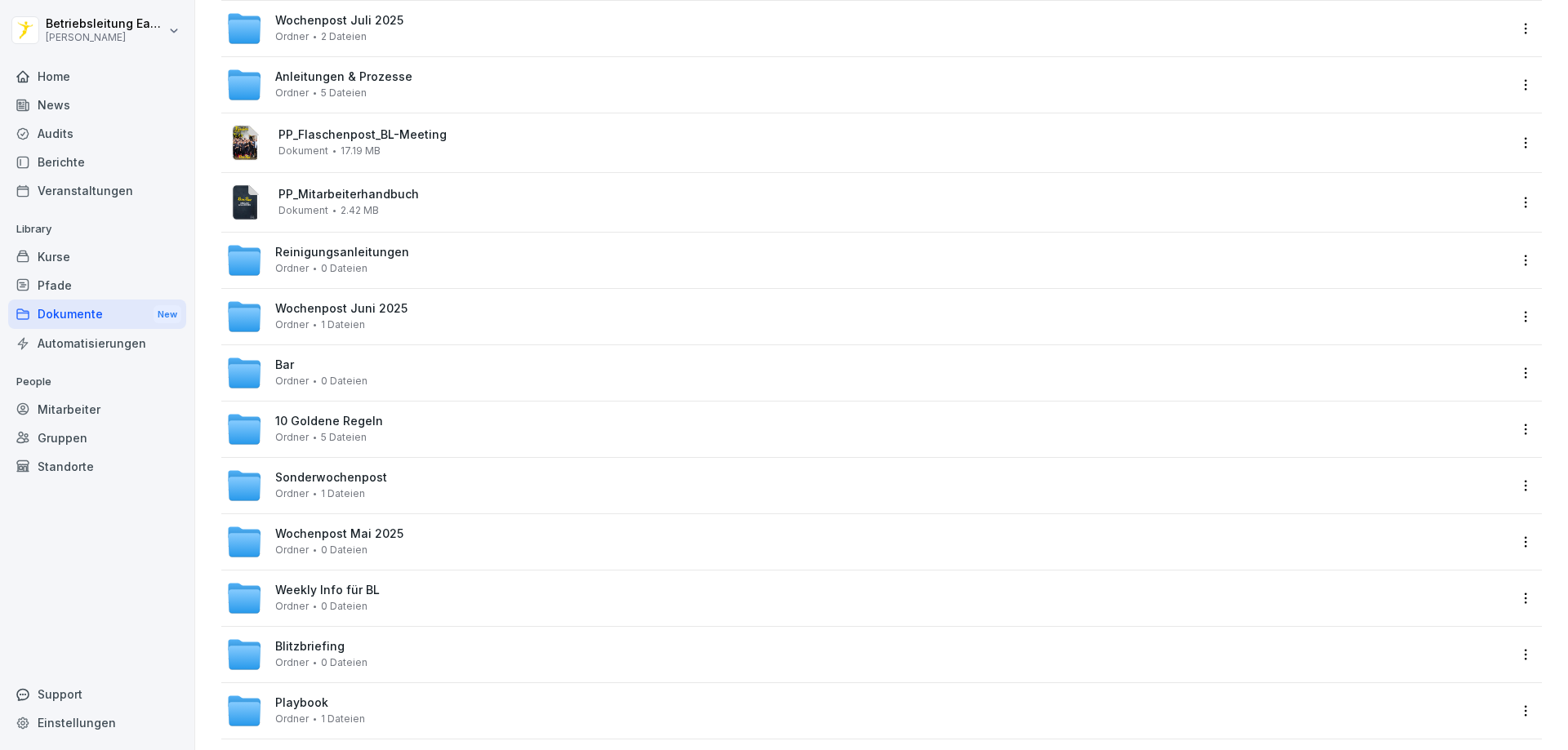
scroll to position [327, 0]
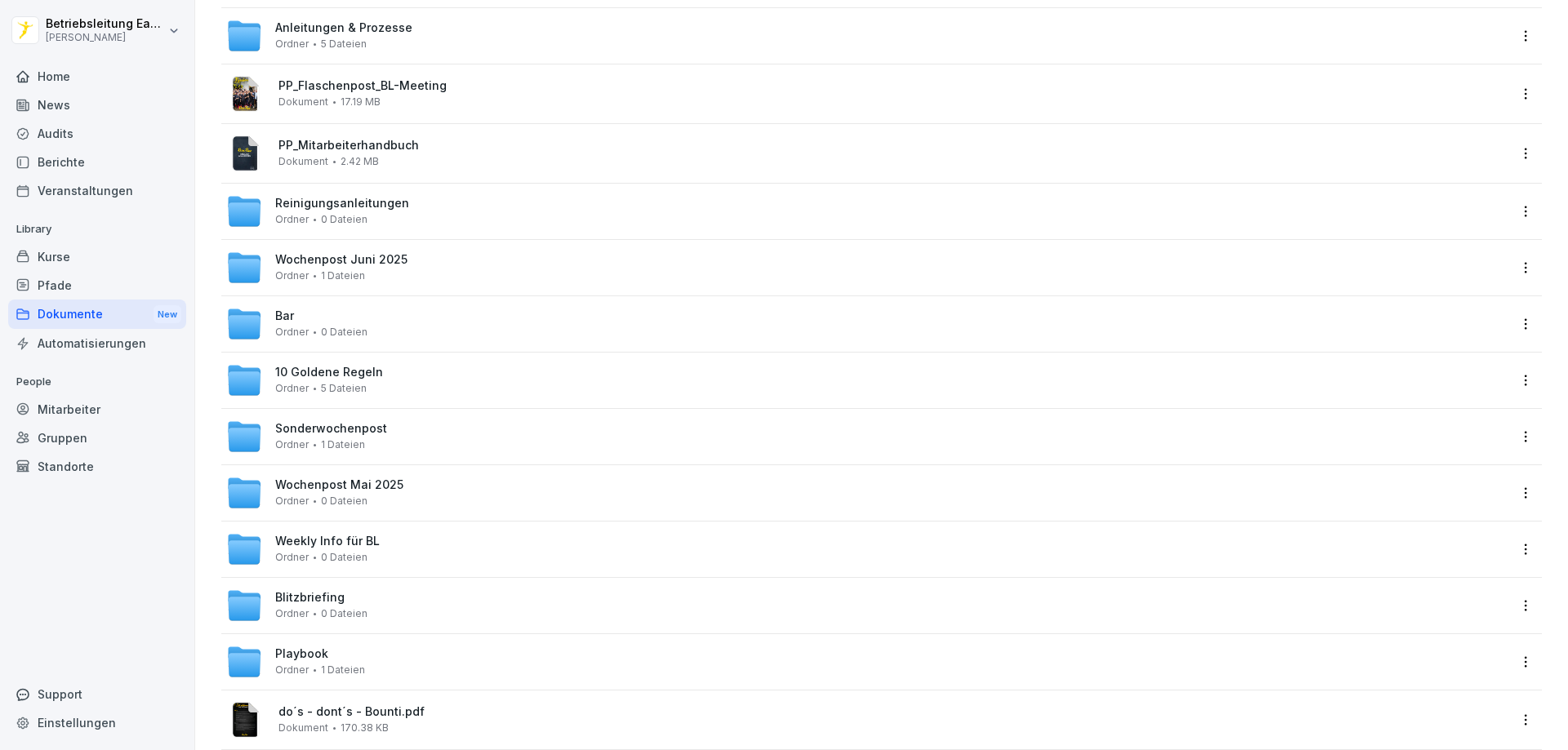
click at [354, 434] on span "Sonderwochenpost" at bounding box center [330, 429] width 112 height 14
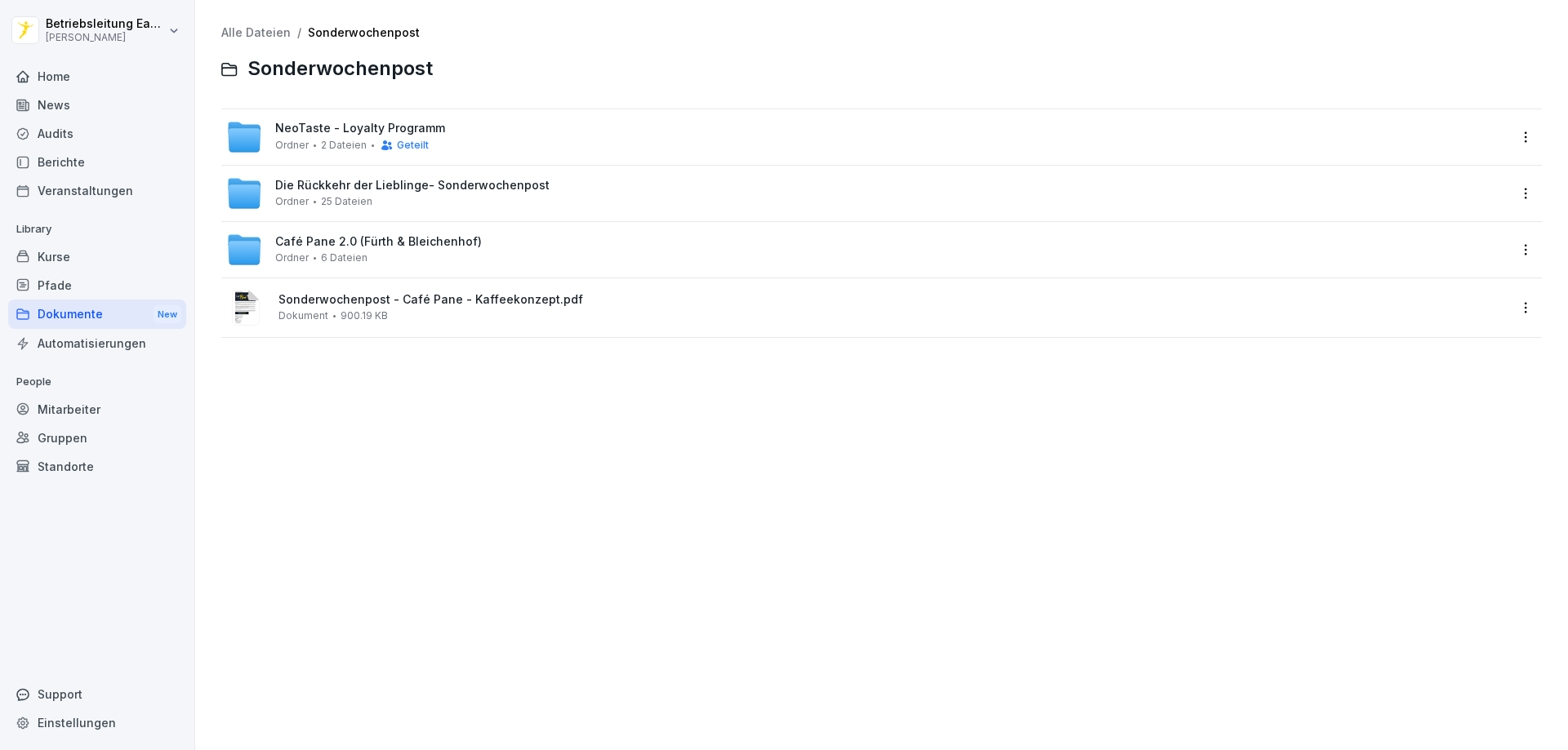
click at [377, 135] on span "NeoTaste - Loyalty Programm" at bounding box center [360, 128] width 170 height 14
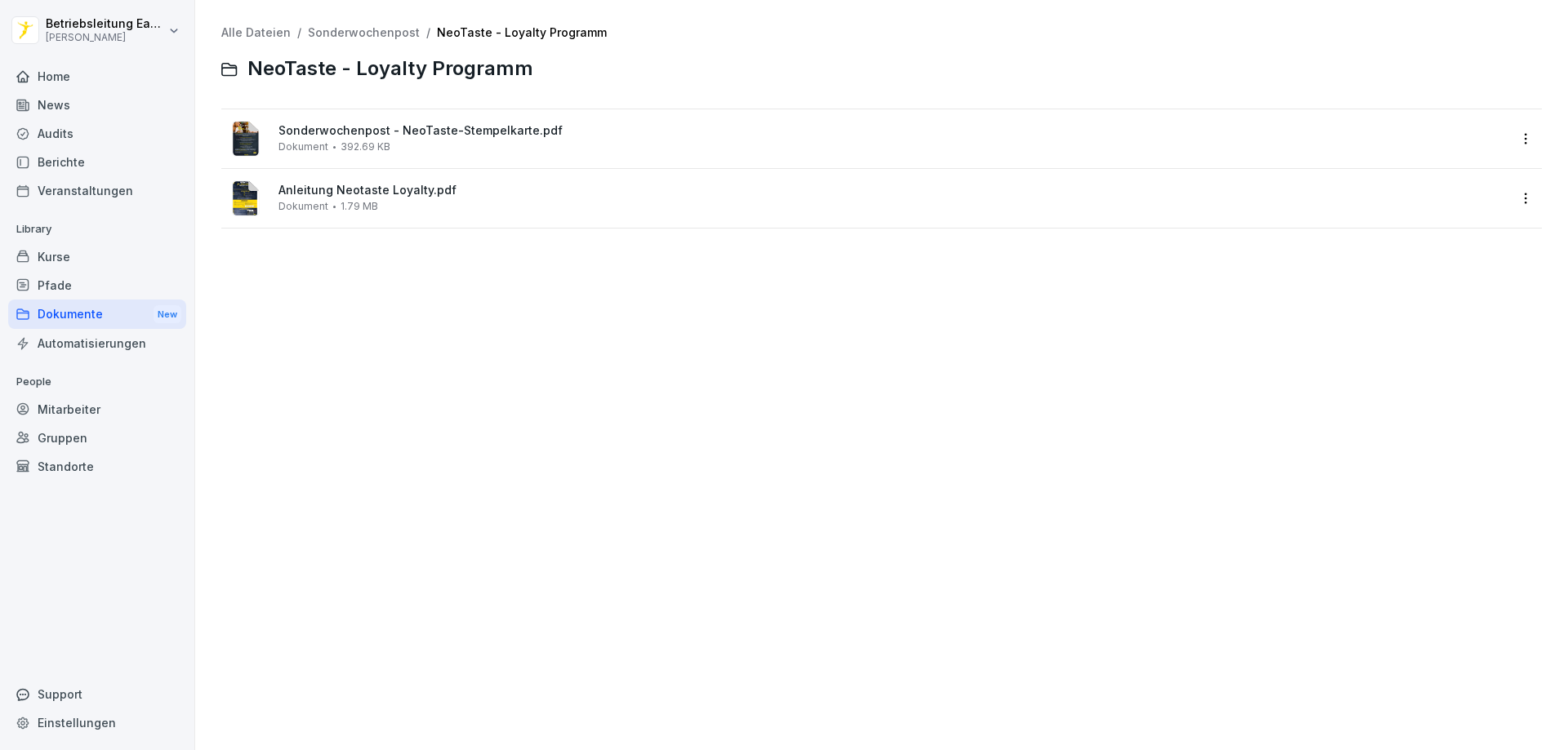
click at [382, 134] on span "Sonderwochenpost - NeoTaste-Stempelkarte.pdf" at bounding box center [892, 131] width 1229 height 14
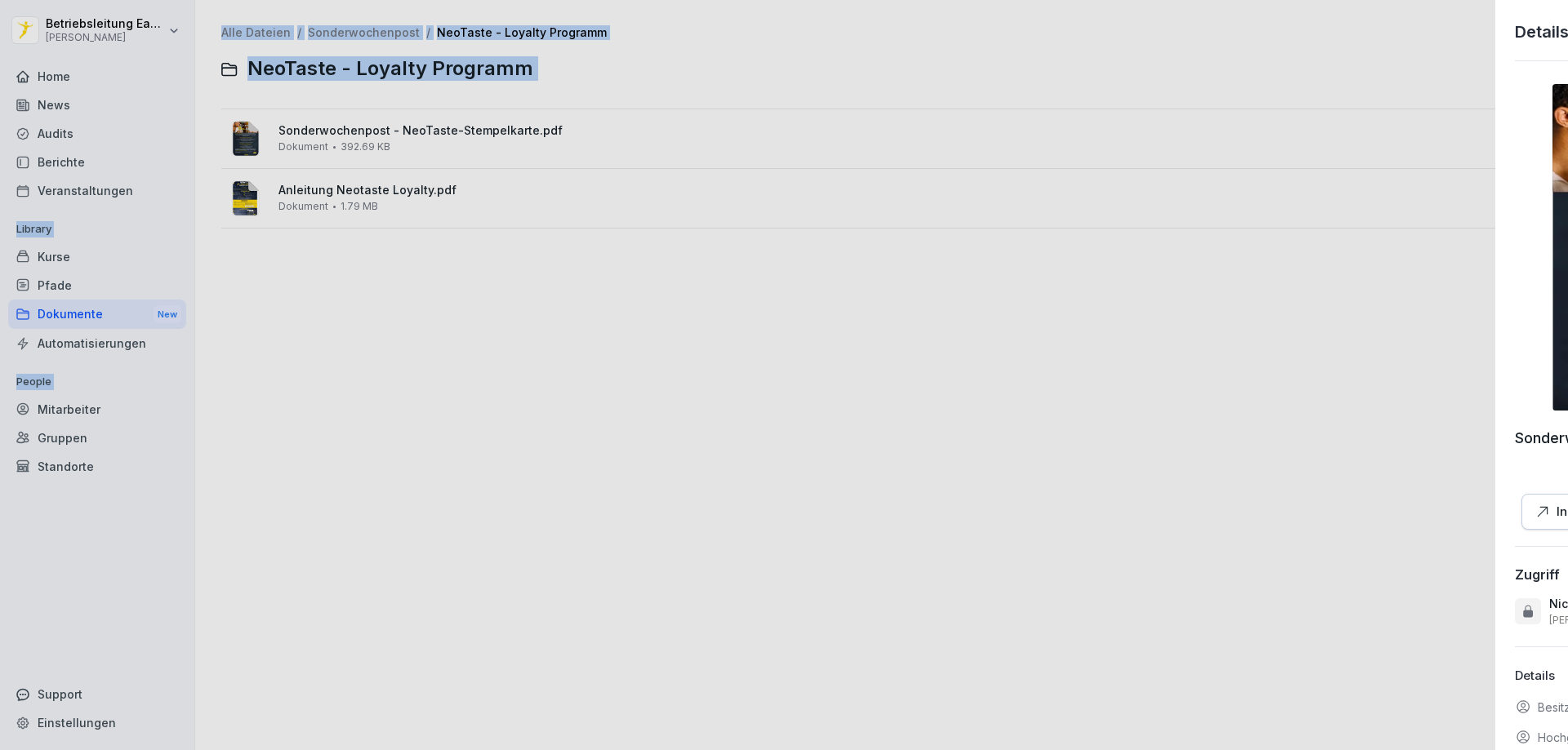
click at [382, 134] on div at bounding box center [784, 375] width 1568 height 750
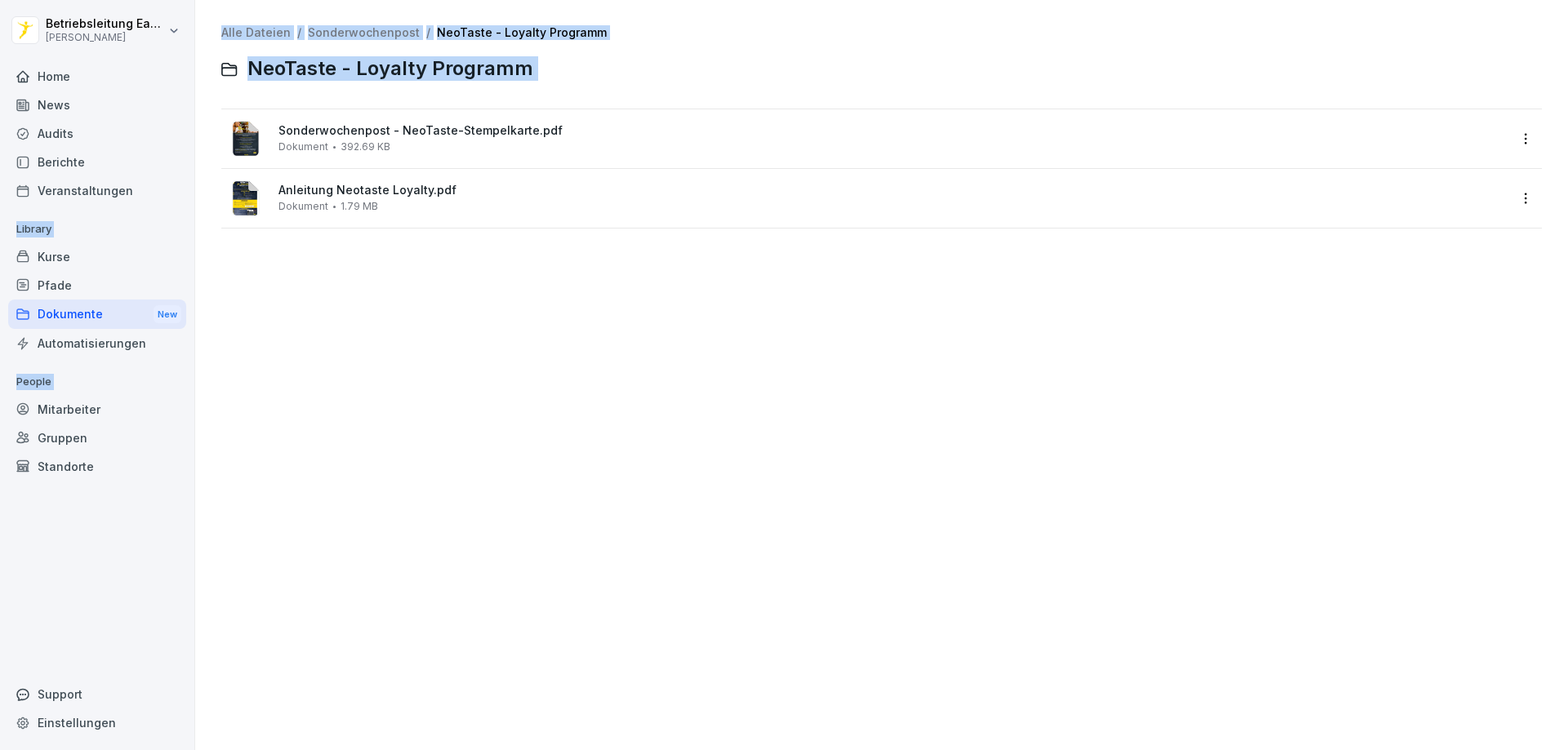
click at [358, 146] on span "392.69 KB" at bounding box center [365, 147] width 49 height 11
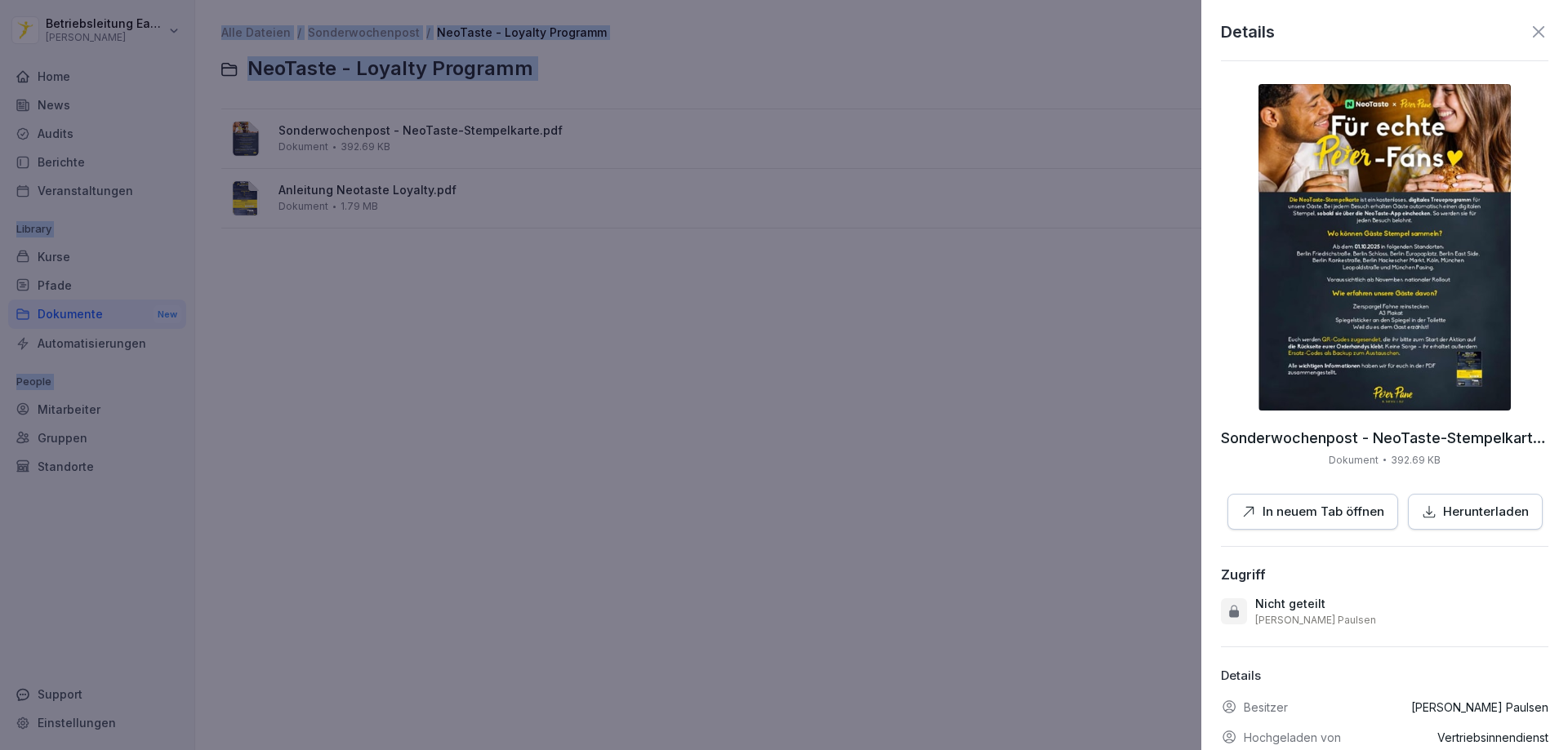
drag, startPoint x: 1487, startPoint y: 514, endPoint x: 1246, endPoint y: 440, distance: 252.1
click at [1481, 512] on p "Herunterladen" at bounding box center [1486, 512] width 86 height 19
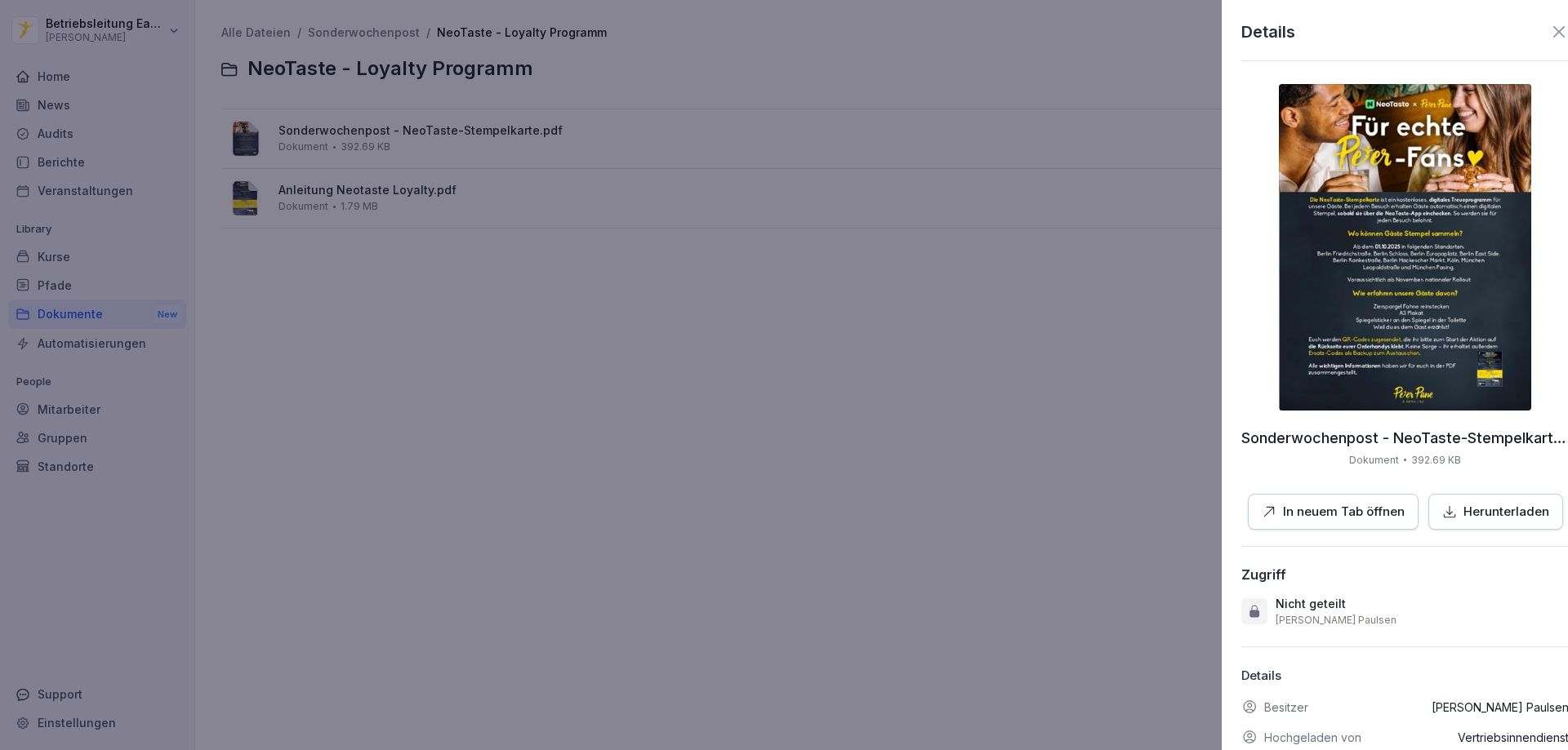
click at [370, 203] on div at bounding box center [784, 375] width 1568 height 750
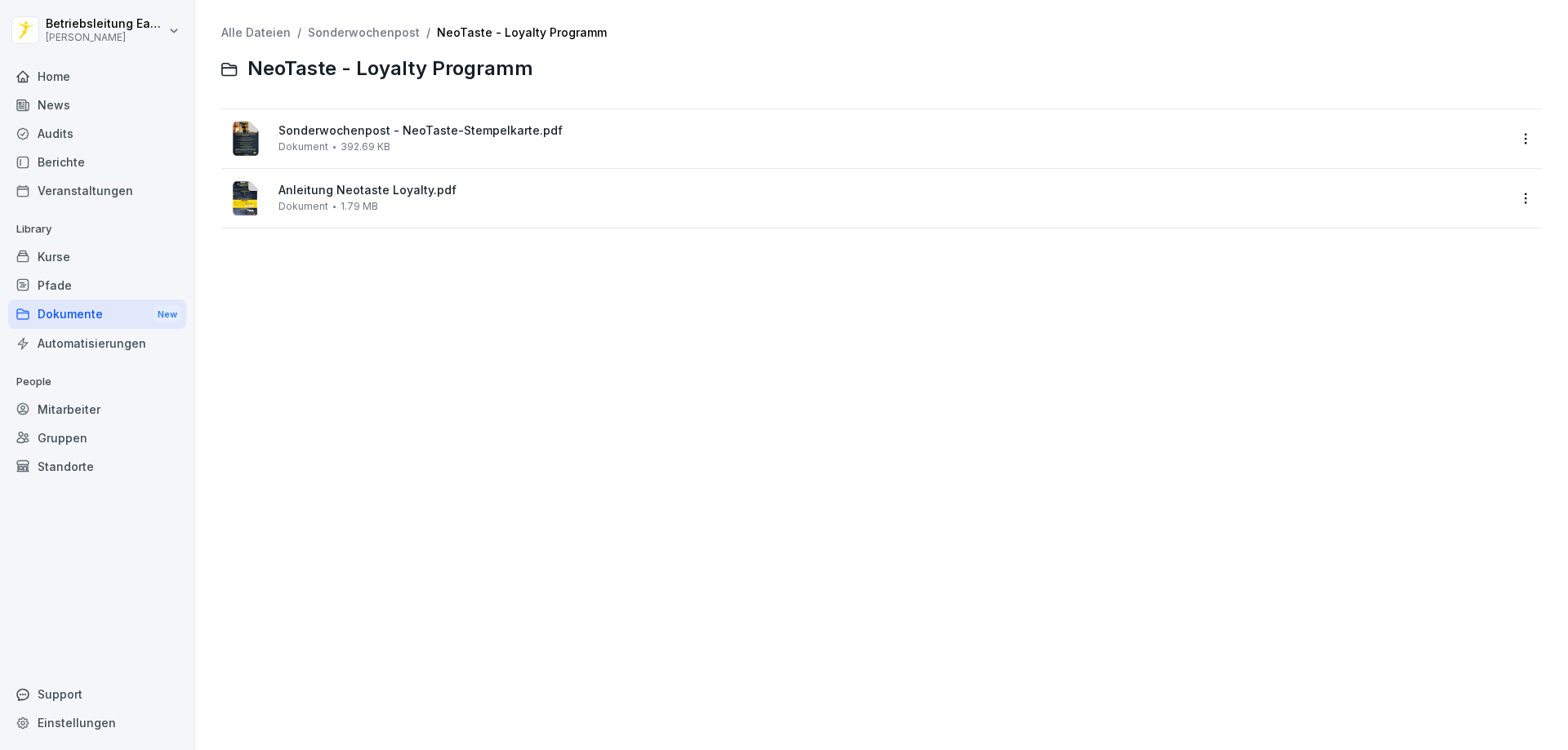
click at [367, 202] on span "1.79 MB" at bounding box center [359, 206] width 37 height 11
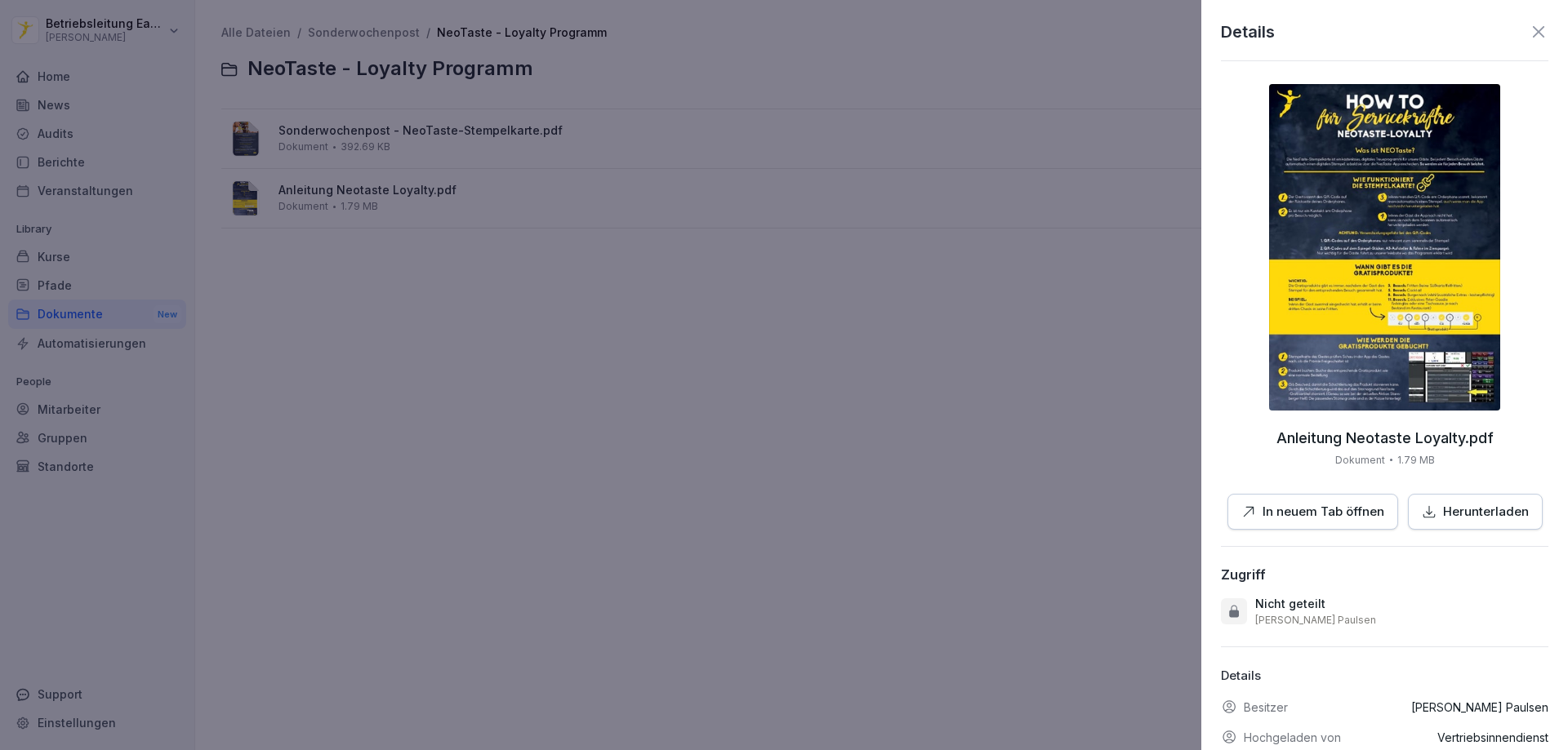
drag, startPoint x: 1475, startPoint y: 514, endPoint x: 1450, endPoint y: 449, distance: 69.6
click at [1475, 514] on p "Herunterladen" at bounding box center [1486, 512] width 86 height 19
drag, startPoint x: 546, startPoint y: 344, endPoint x: 546, endPoint y: 363, distance: 19.0
click at [546, 344] on div at bounding box center [784, 375] width 1568 height 750
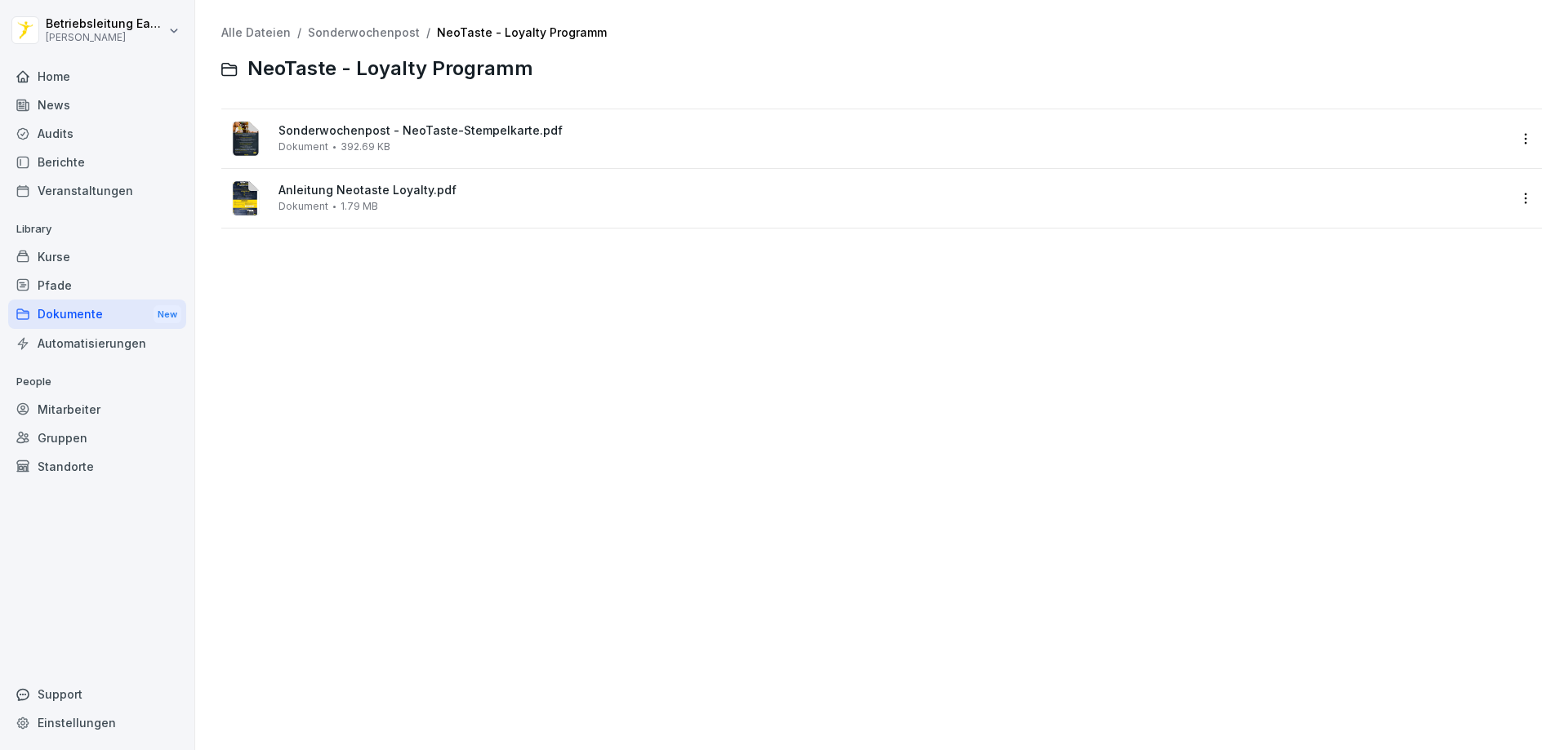
click at [53, 558] on div "Home News Audits Berichte Veranstaltungen Library Kurse Pfade Dokumente New Aut…" at bounding box center [96, 397] width 178 height 690
